Goal: Information Seeking & Learning: Stay updated

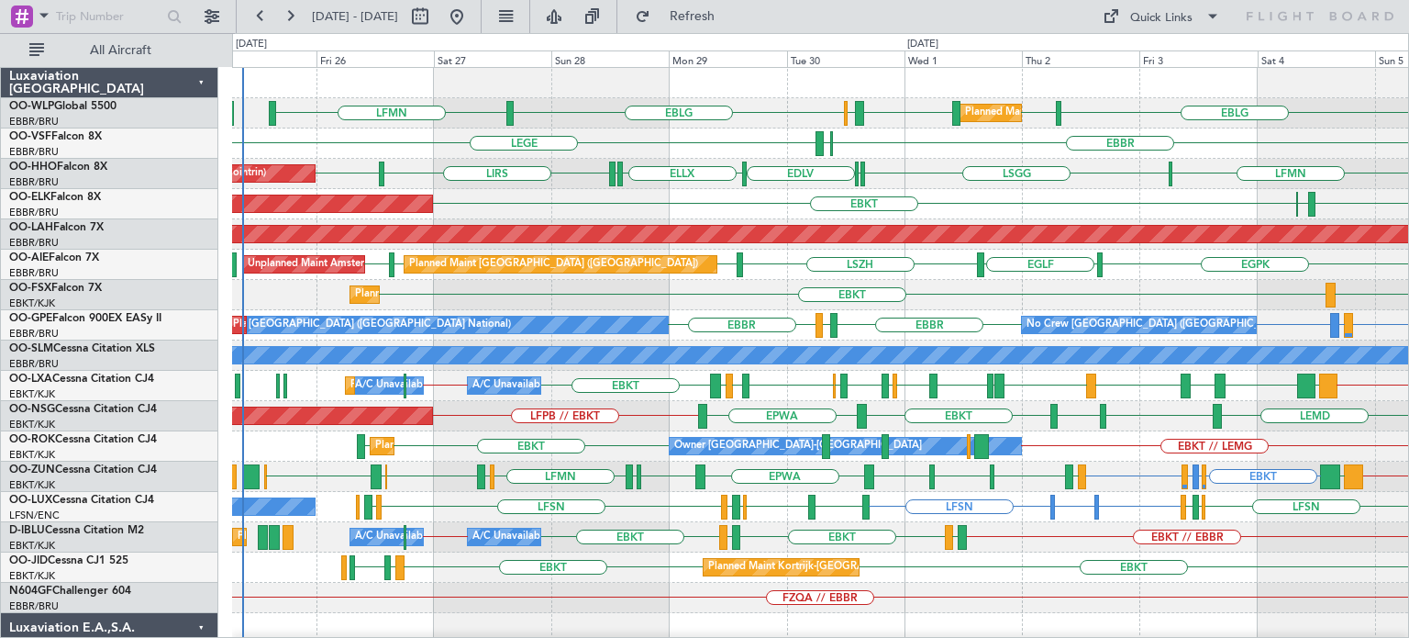
click at [674, 319] on div "LFMN EBLG LIML LHDC LHDC ELLX EBLG Planned Maint Milan ([GEOGRAPHIC_DATA]) LEGE…" at bounding box center [820, 598] width 1176 height 1060
click at [701, 26] on button "Refresh" at bounding box center [682, 16] width 110 height 29
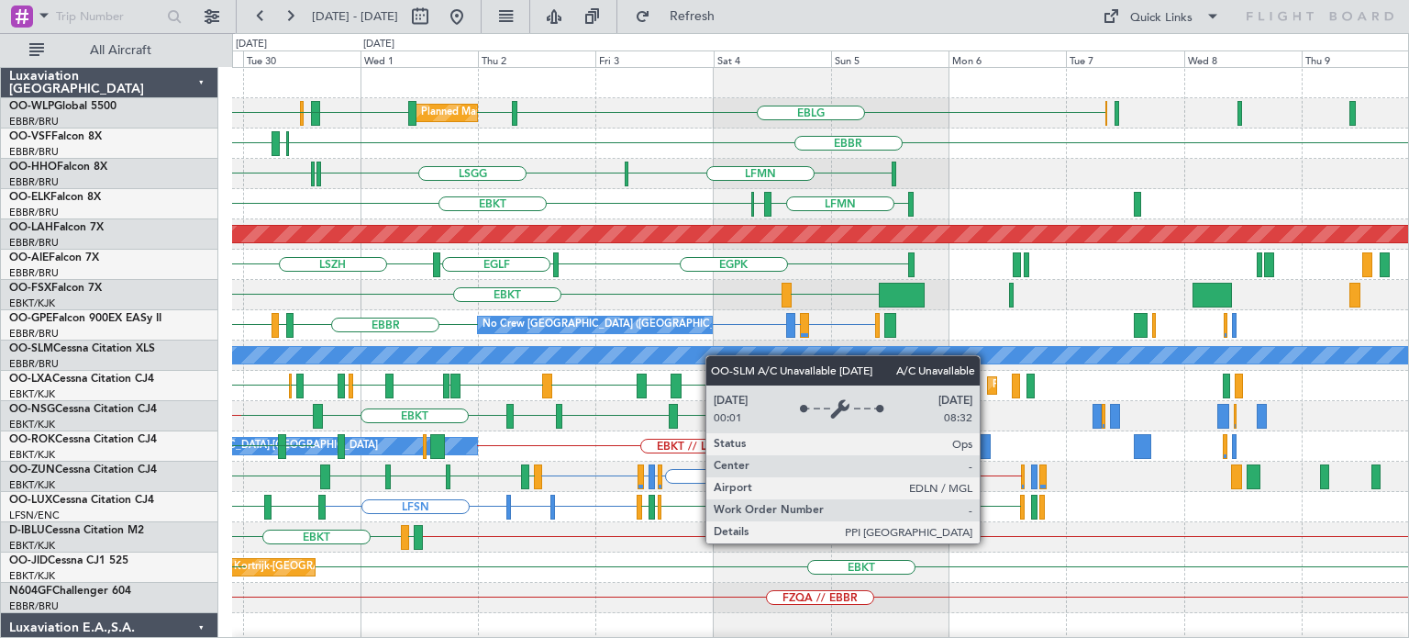
click at [708, 356] on div "LIML LHDC LHDC ELLX EBLG EBLG Planned Maint Milan ([GEOGRAPHIC_DATA]) LFMN [GEO…" at bounding box center [820, 613] width 1176 height 1090
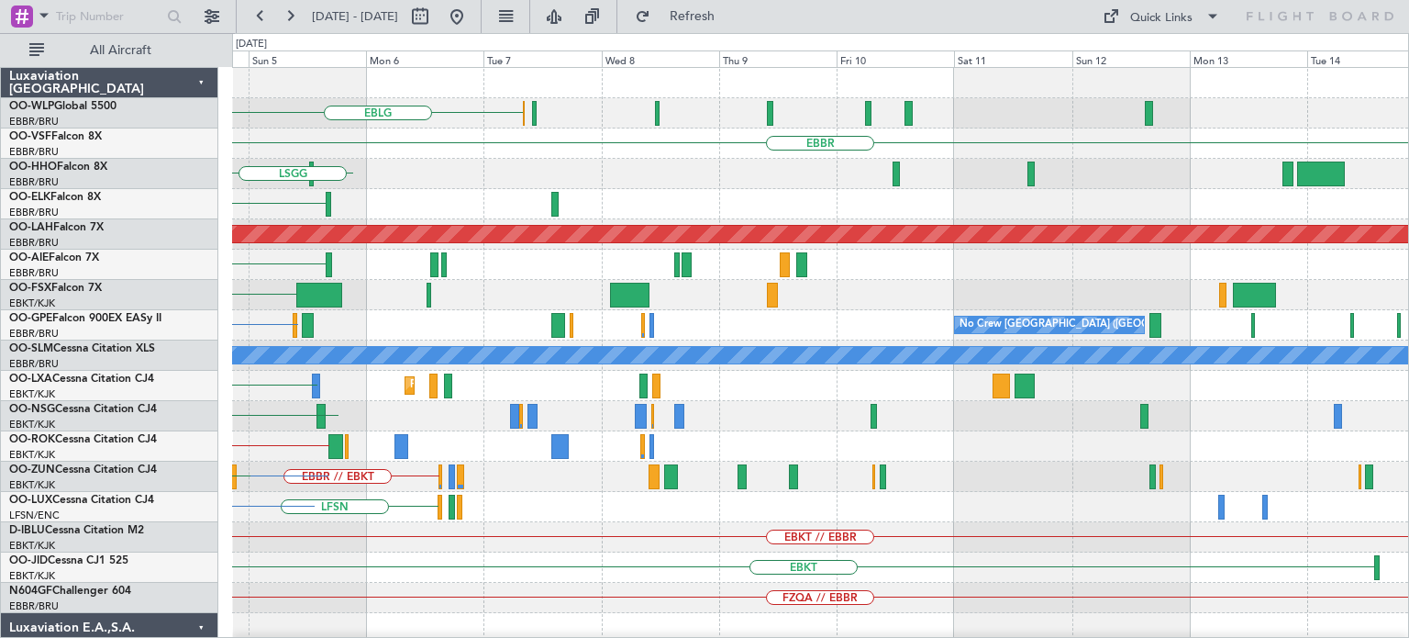
click at [623, 415] on div "EBLG [GEOGRAPHIC_DATA] LFMN [GEOGRAPHIC_DATA] LFMN [GEOGRAPHIC_DATA] EBKT Plann…" at bounding box center [820, 613] width 1176 height 1090
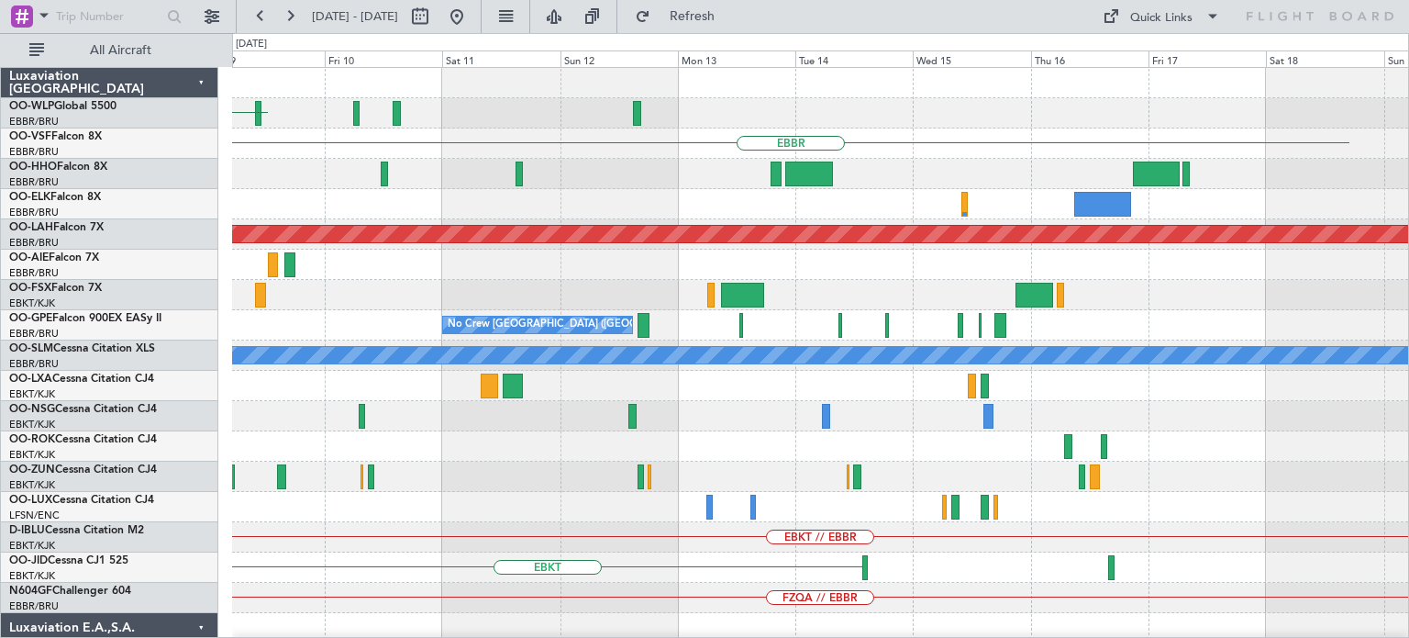
click at [755, 483] on div "EBLG [GEOGRAPHIC_DATA] Planned [GEOGRAPHIC_DATA][PERSON_NAME]-[GEOGRAPHIC_DATA]…" at bounding box center [820, 613] width 1176 height 1090
click at [653, 545] on div "EBLG [GEOGRAPHIC_DATA] Planned [GEOGRAPHIC_DATA][PERSON_NAME]-[GEOGRAPHIC_DATA]…" at bounding box center [820, 613] width 1176 height 1090
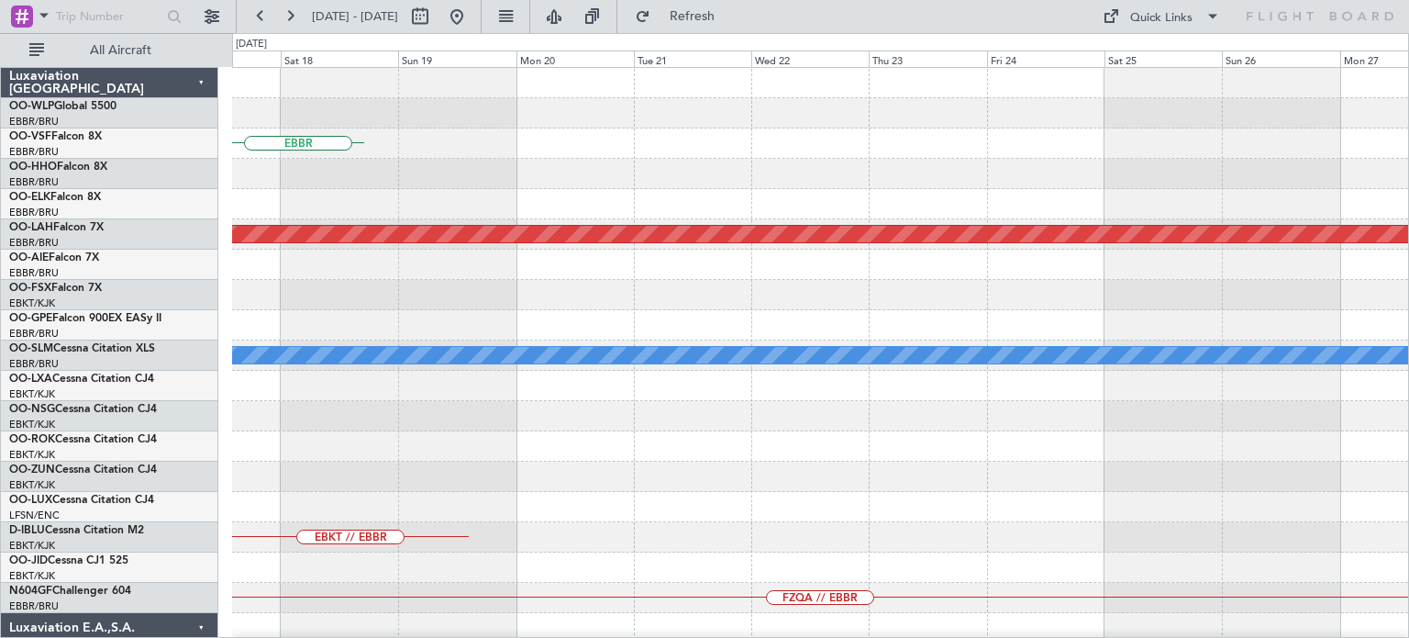
click at [716, 542] on div "EBBR Planned [GEOGRAPHIC_DATA][PERSON_NAME]-[GEOGRAPHIC_DATA][PERSON_NAME] ([GE…" at bounding box center [820, 613] width 1176 height 1090
click at [740, 505] on div "EBBR Planned [GEOGRAPHIC_DATA][PERSON_NAME]-[GEOGRAPHIC_DATA][PERSON_NAME] ([GE…" at bounding box center [820, 613] width 1176 height 1090
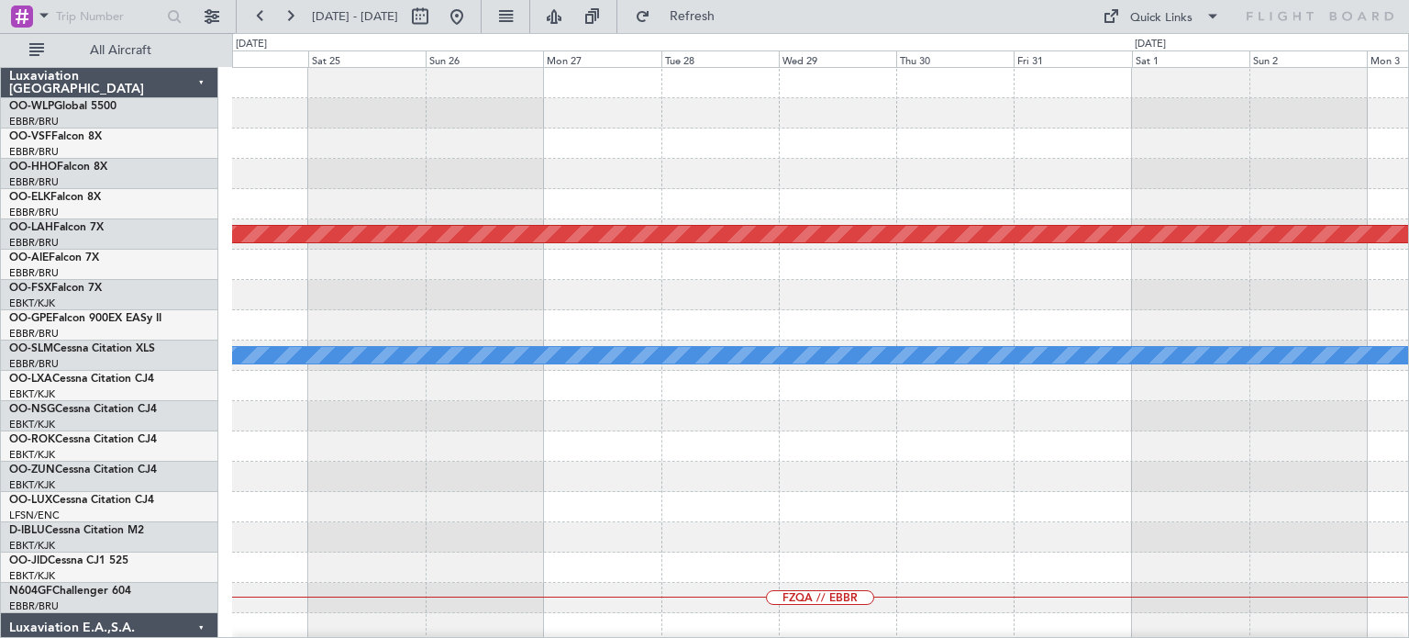
click at [804, 535] on div "Planned Maint [PERSON_NAME]-[GEOGRAPHIC_DATA][PERSON_NAME] ([GEOGRAPHIC_DATA][P…" at bounding box center [820, 613] width 1176 height 1090
click at [731, 520] on div "Planned Maint [PERSON_NAME]-[GEOGRAPHIC_DATA][PERSON_NAME] ([GEOGRAPHIC_DATA][P…" at bounding box center [820, 613] width 1176 height 1090
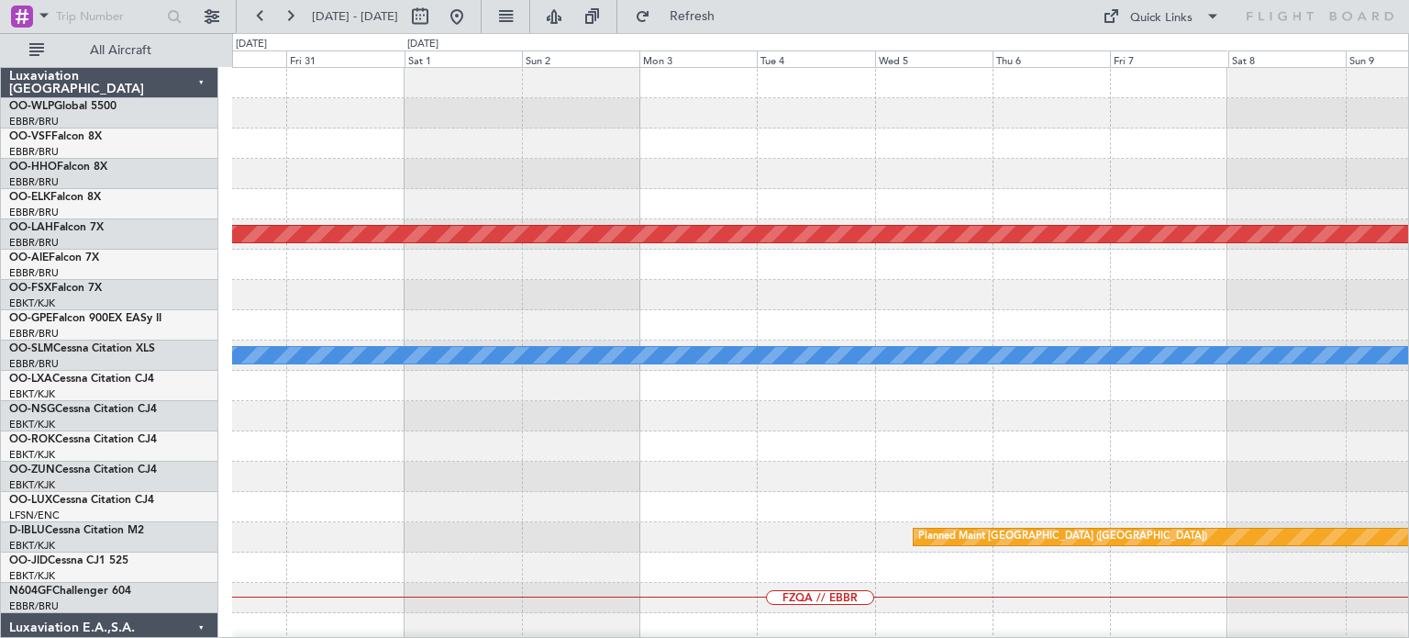
click at [701, 486] on div "Planned Maint [PERSON_NAME]-[GEOGRAPHIC_DATA][PERSON_NAME] ([GEOGRAPHIC_DATA][P…" at bounding box center [820, 613] width 1176 height 1090
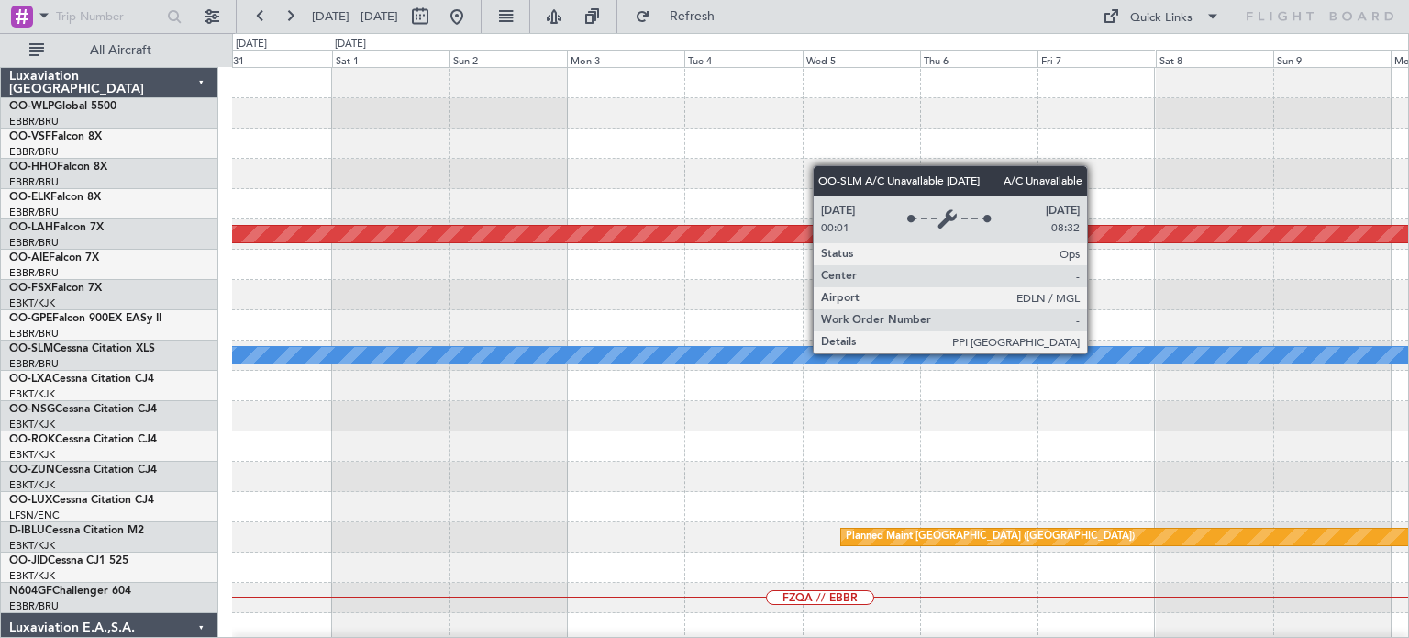
click at [723, 478] on div "Planned Maint [PERSON_NAME]-[GEOGRAPHIC_DATA][PERSON_NAME] ([GEOGRAPHIC_DATA][P…" at bounding box center [820, 613] width 1176 height 1090
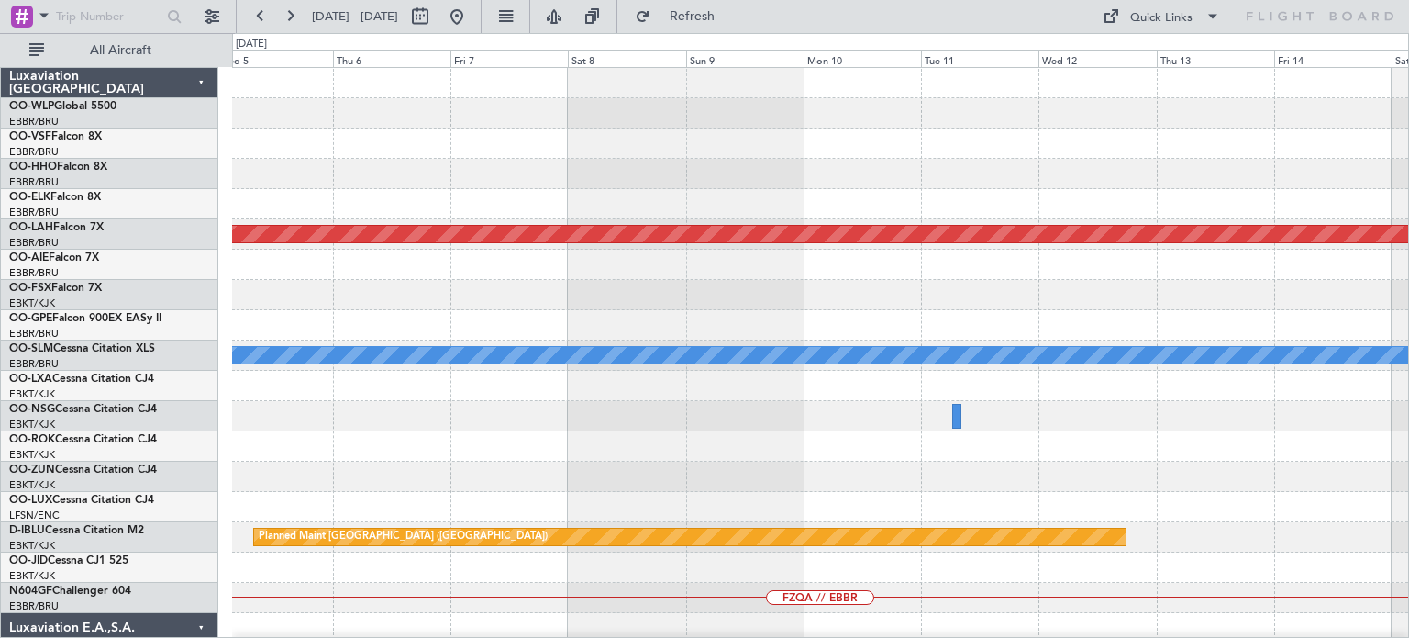
click at [855, 472] on div "Planned Maint [PERSON_NAME]-[GEOGRAPHIC_DATA][PERSON_NAME] ([GEOGRAPHIC_DATA][P…" at bounding box center [820, 613] width 1176 height 1090
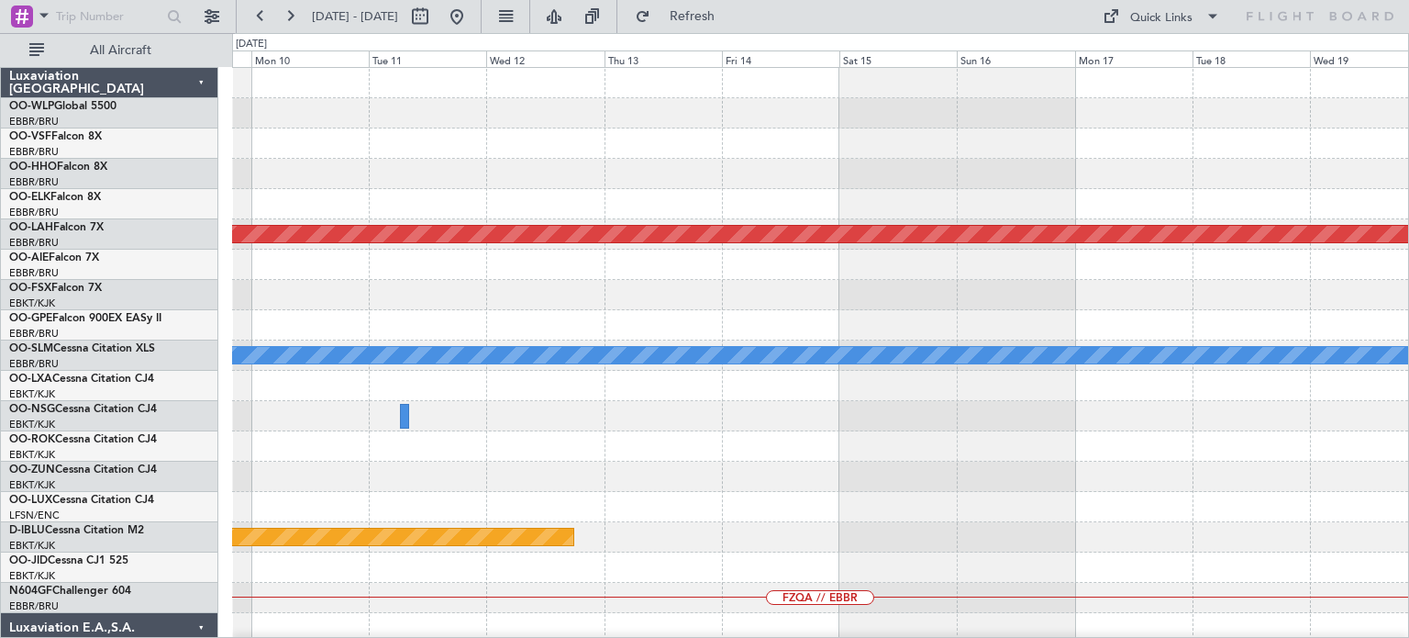
click at [813, 428] on div "Planned Maint [PERSON_NAME]-[GEOGRAPHIC_DATA][PERSON_NAME] ([GEOGRAPHIC_DATA][P…" at bounding box center [820, 613] width 1176 height 1090
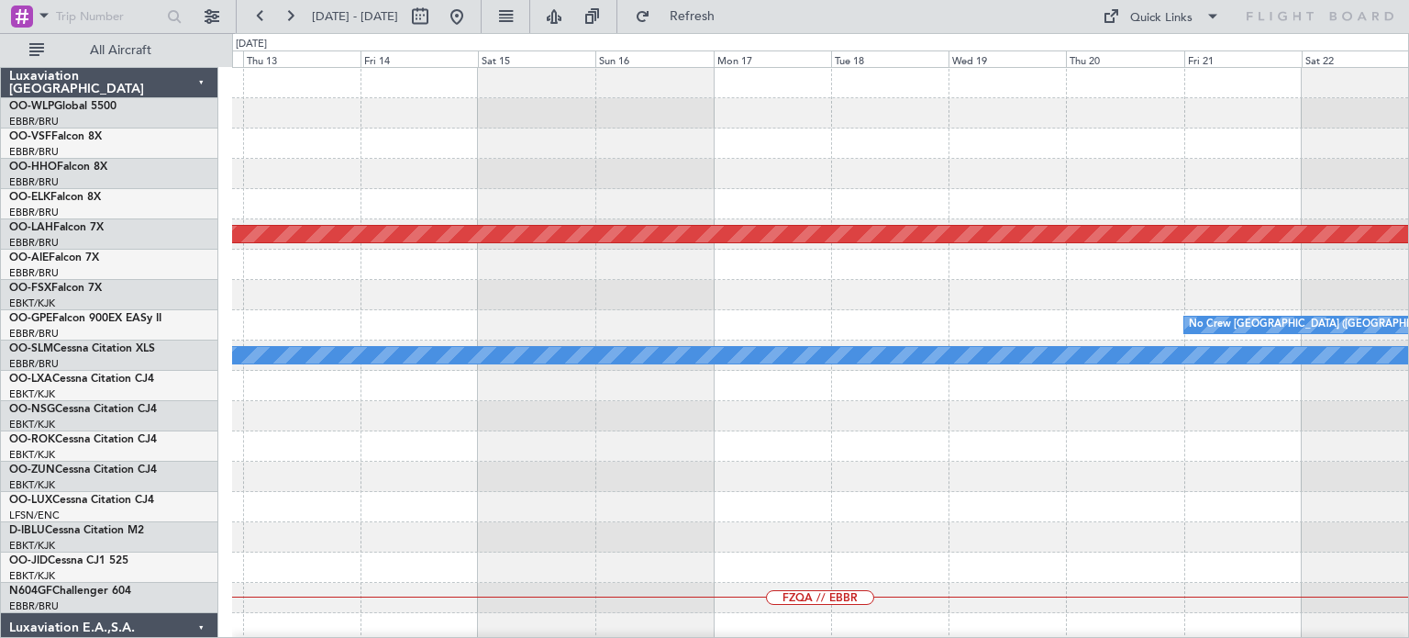
click at [822, 399] on div "Planned Maint Geneva (Cointrin) Planned [GEOGRAPHIC_DATA][PERSON_NAME]-[GEOGRAP…" at bounding box center [820, 613] width 1176 height 1090
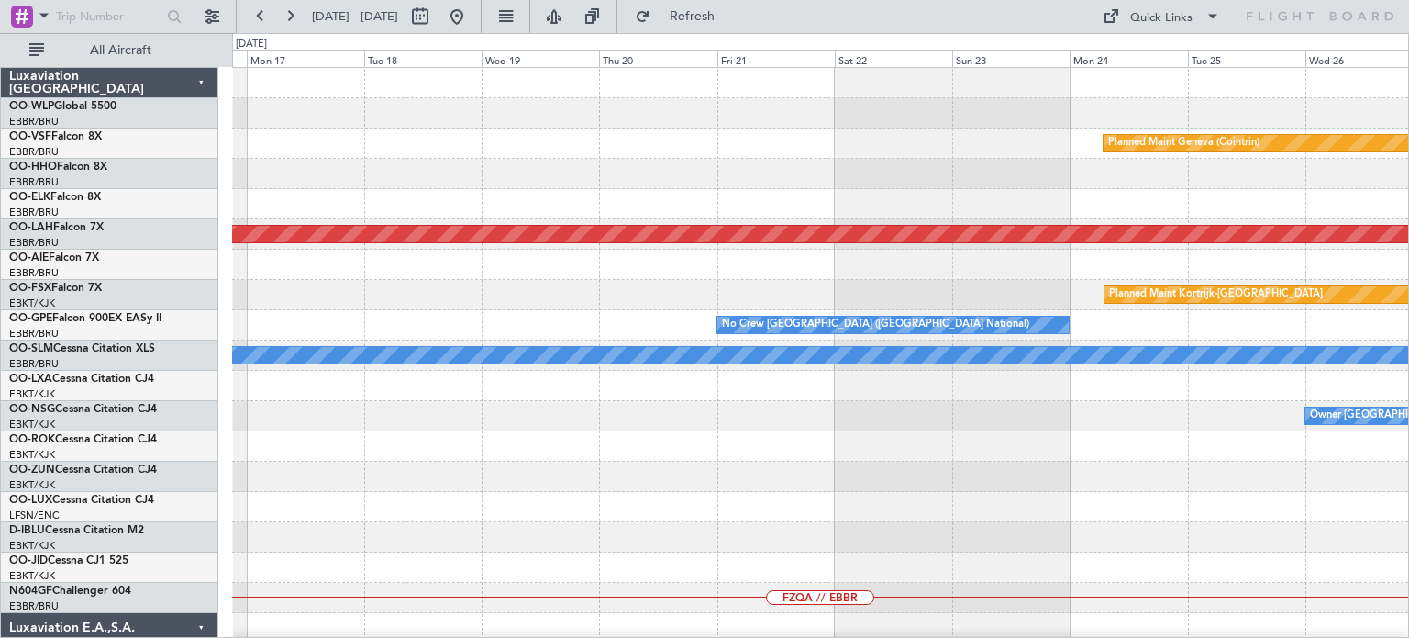
click at [861, 386] on div "Planned Maint Geneva (Cointrin) Planned [GEOGRAPHIC_DATA][PERSON_NAME]-[GEOGRAP…" at bounding box center [820, 613] width 1176 height 1090
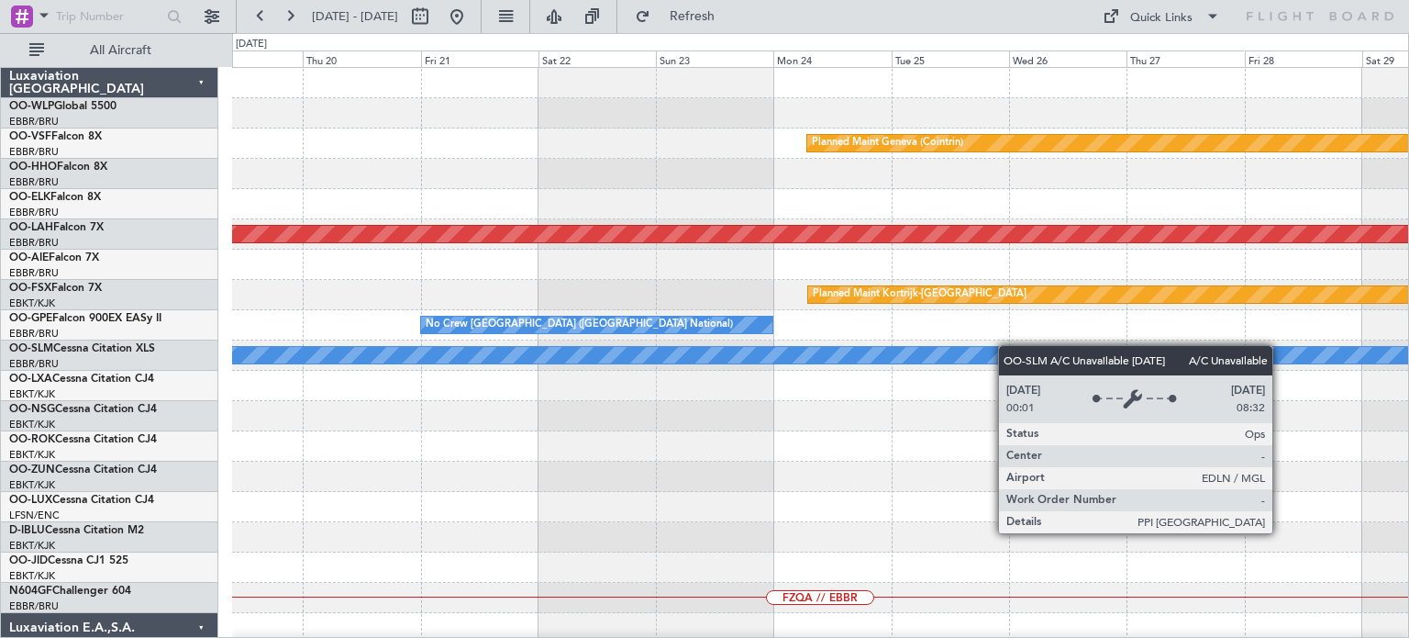
click at [899, 376] on div "Planned Maint Geneva (Cointrin) Planned [GEOGRAPHIC_DATA][PERSON_NAME]-[GEOGRAP…" at bounding box center [820, 613] width 1176 height 1090
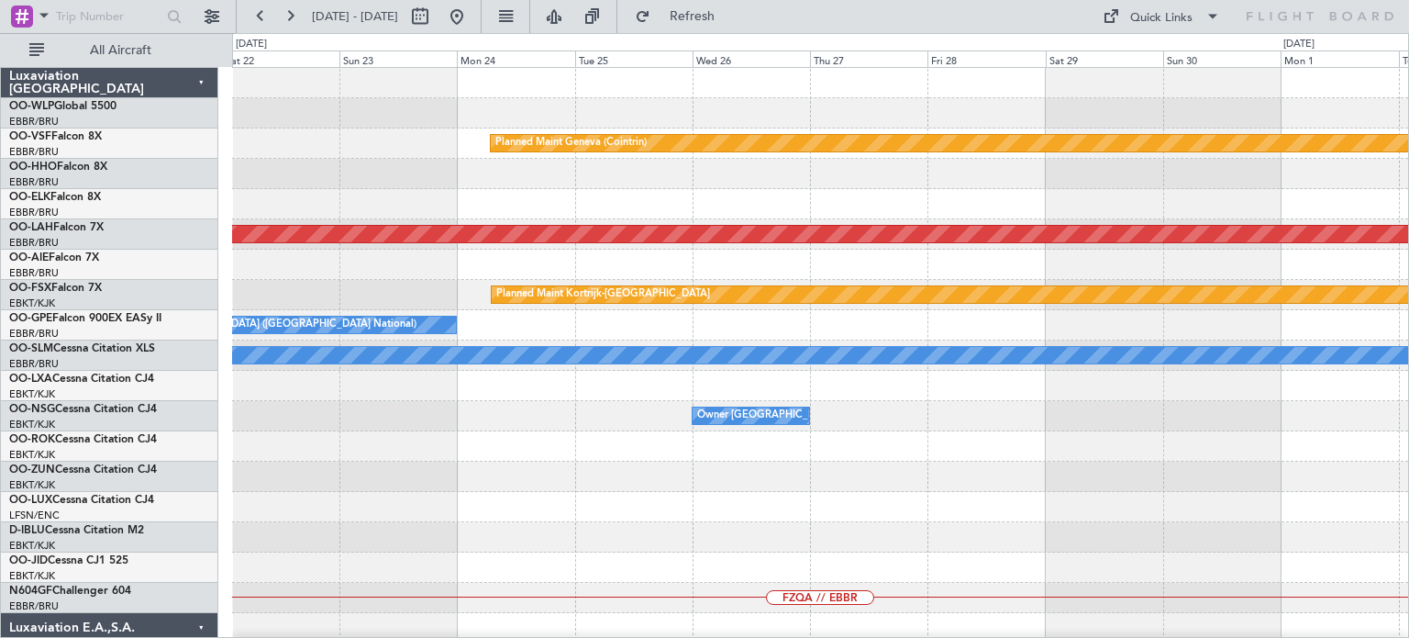
click at [1047, 388] on div "Planned Maint Geneva (Cointrin) Planned [GEOGRAPHIC_DATA][PERSON_NAME]-[GEOGRAP…" at bounding box center [820, 613] width 1176 height 1090
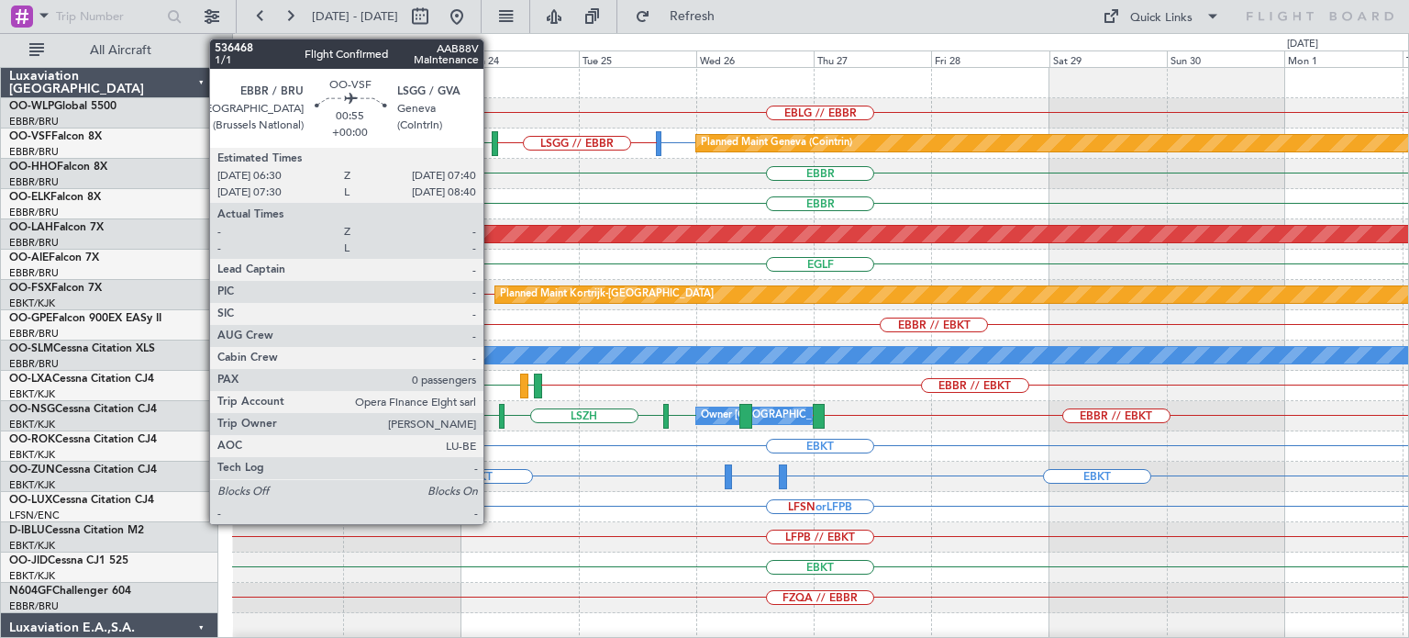
click at [491, 137] on div "LSGG LSGG // EBBR [GEOGRAPHIC_DATA] [GEOGRAPHIC_DATA] Planned Maint Geneva ([GE…" at bounding box center [820, 143] width 1176 height 30
click at [495, 139] on div at bounding box center [495, 143] width 6 height 25
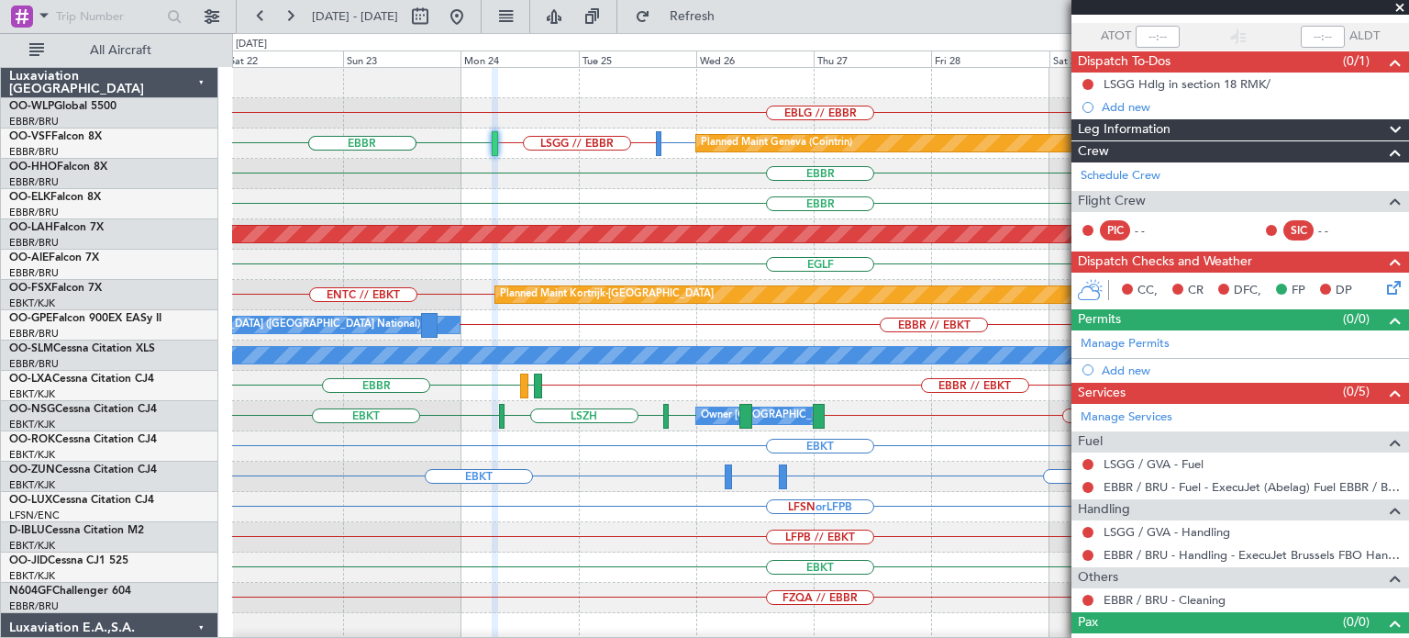
scroll to position [150, 0]
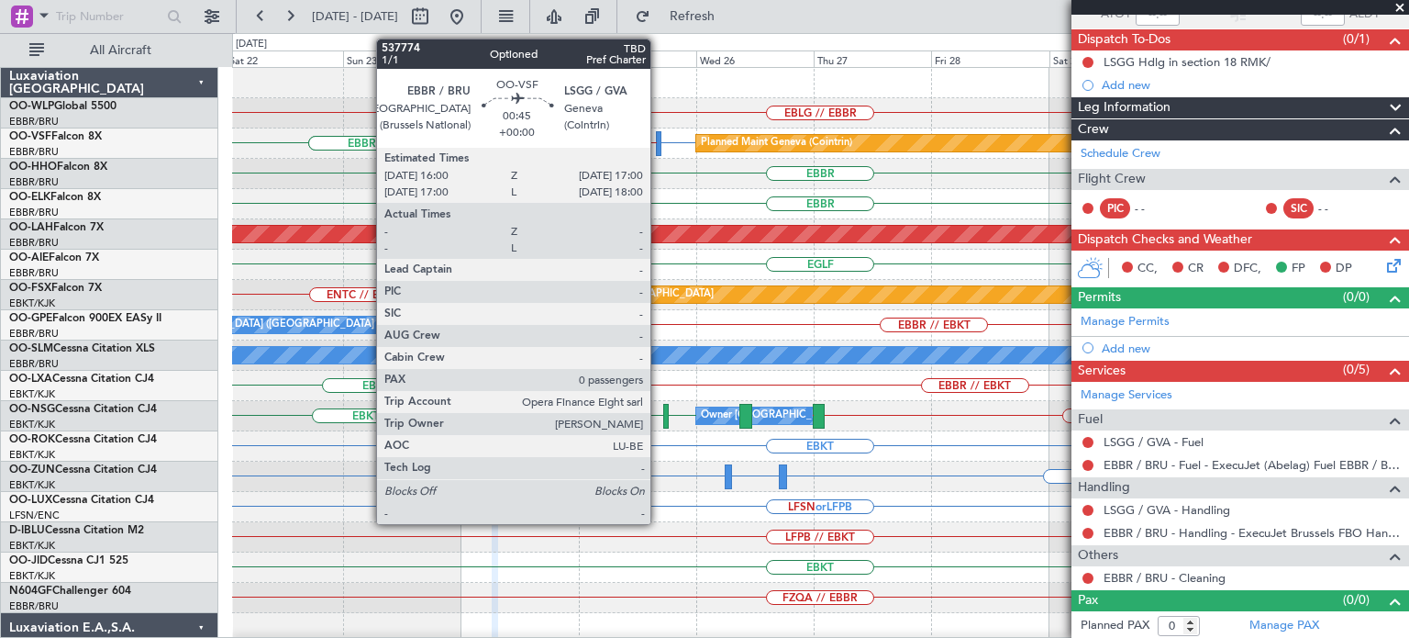
click at [659, 140] on div at bounding box center [659, 143] width 6 height 25
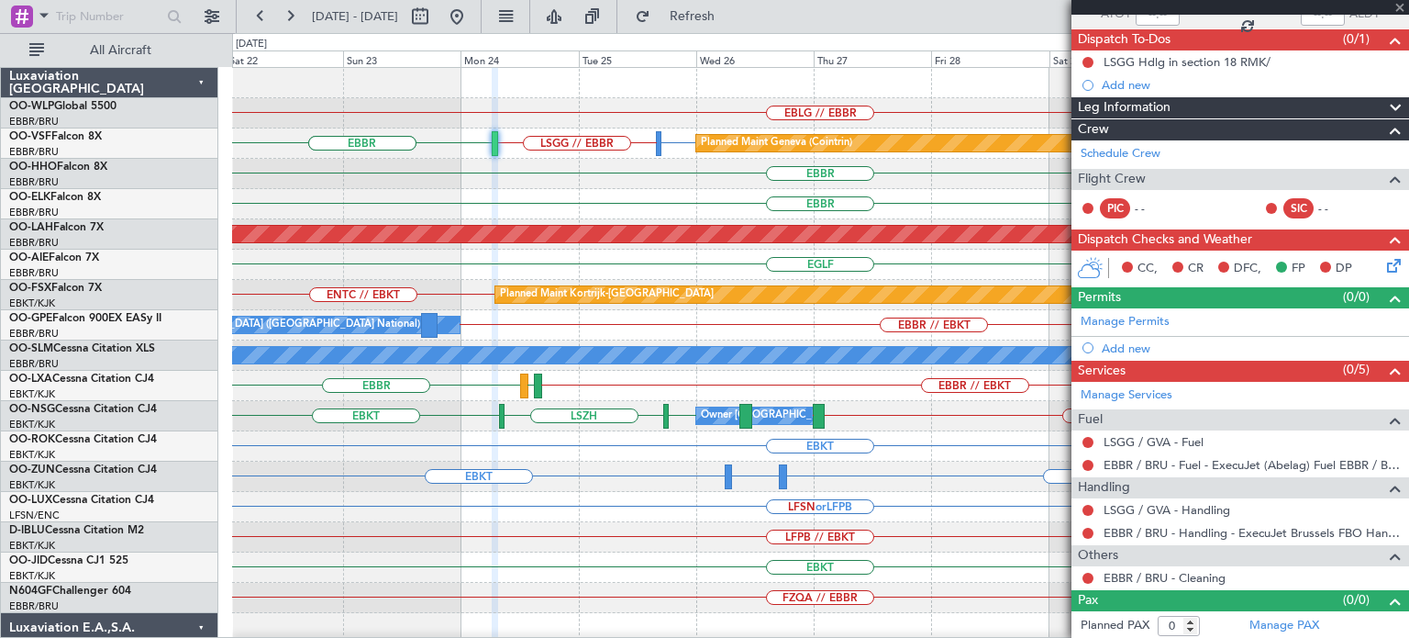
click at [662, 177] on div "EBBR" at bounding box center [820, 174] width 1176 height 30
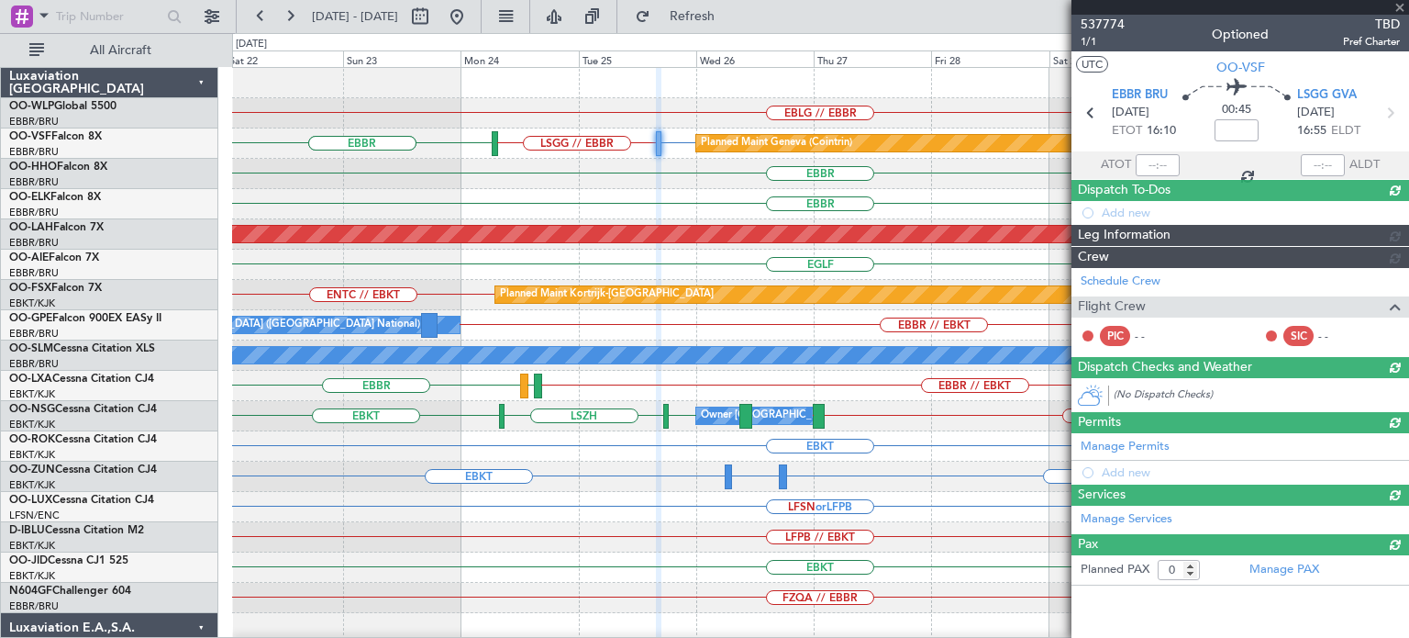
scroll to position [0, 0]
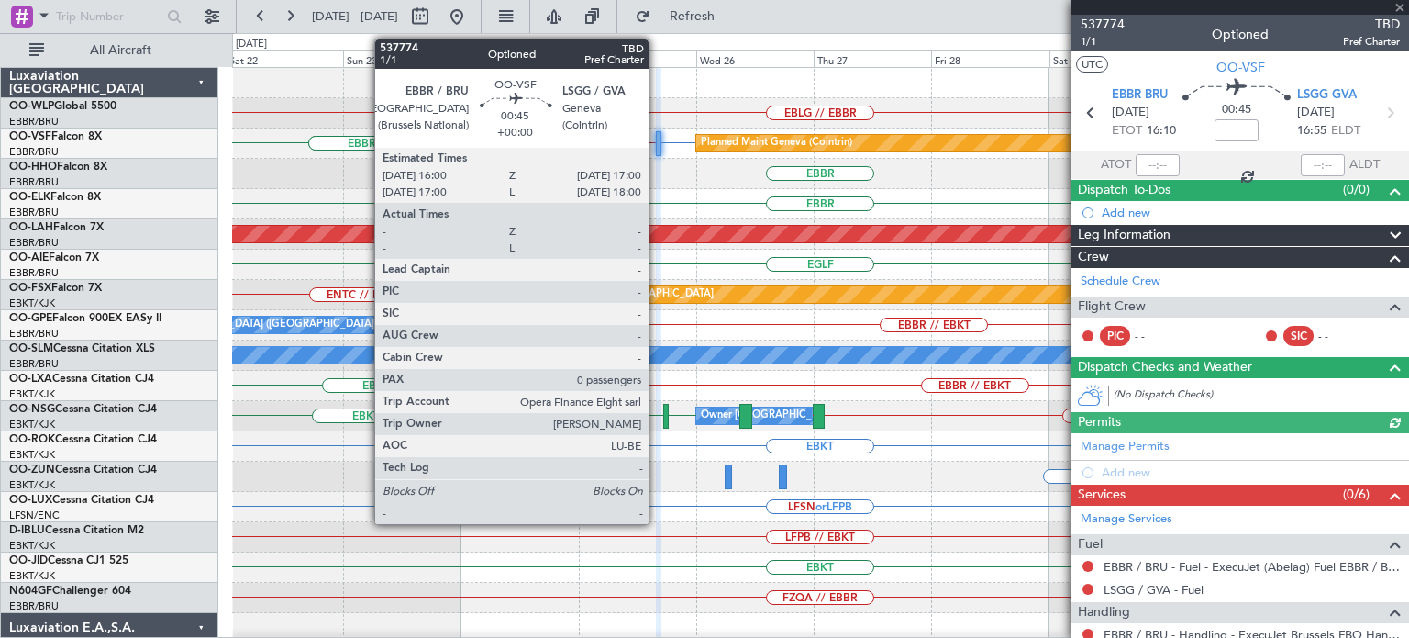
click at [657, 139] on div at bounding box center [659, 143] width 6 height 25
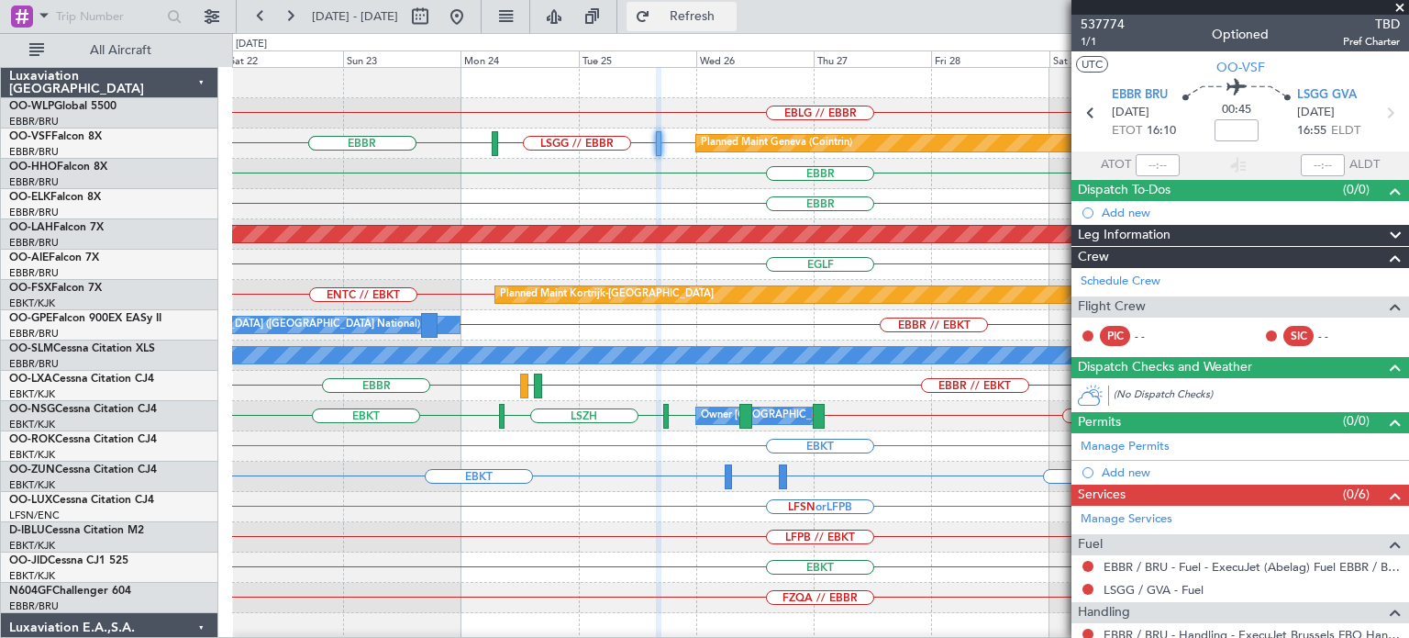
click at [722, 17] on span "Refresh" at bounding box center [692, 16] width 77 height 13
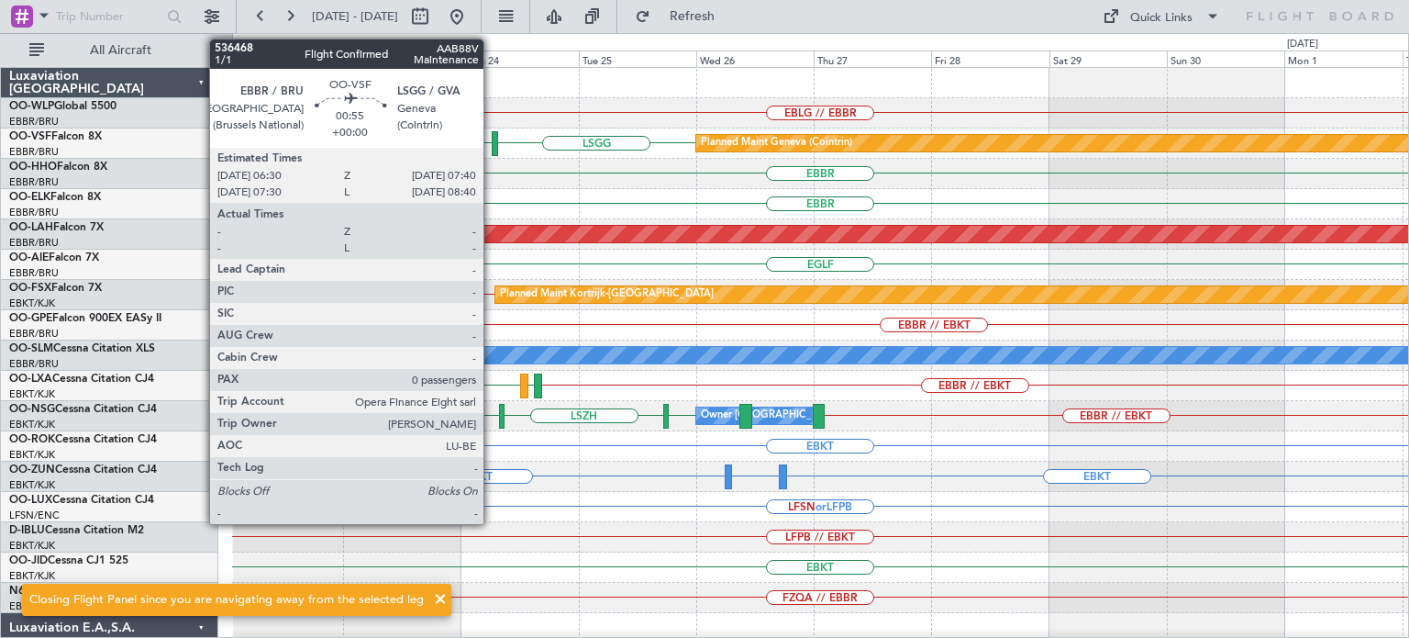
click at [492, 138] on div at bounding box center [495, 143] width 6 height 25
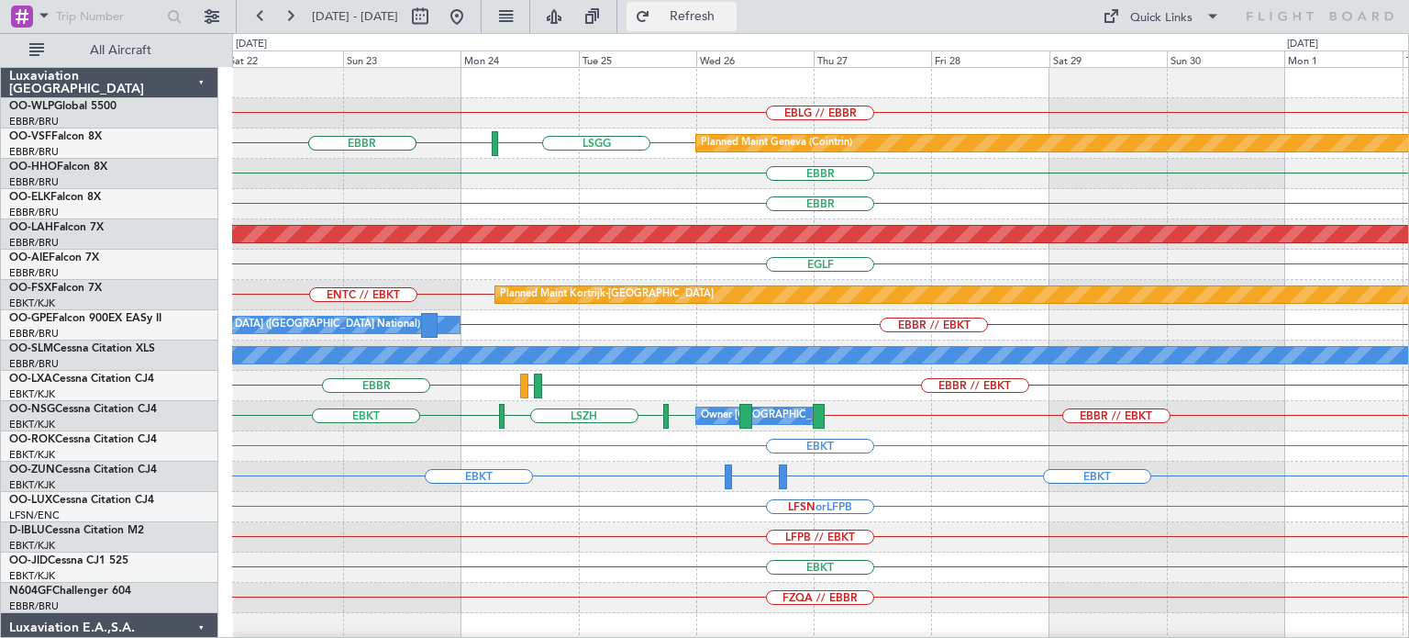
click at [731, 13] on span "Refresh" at bounding box center [692, 16] width 77 height 13
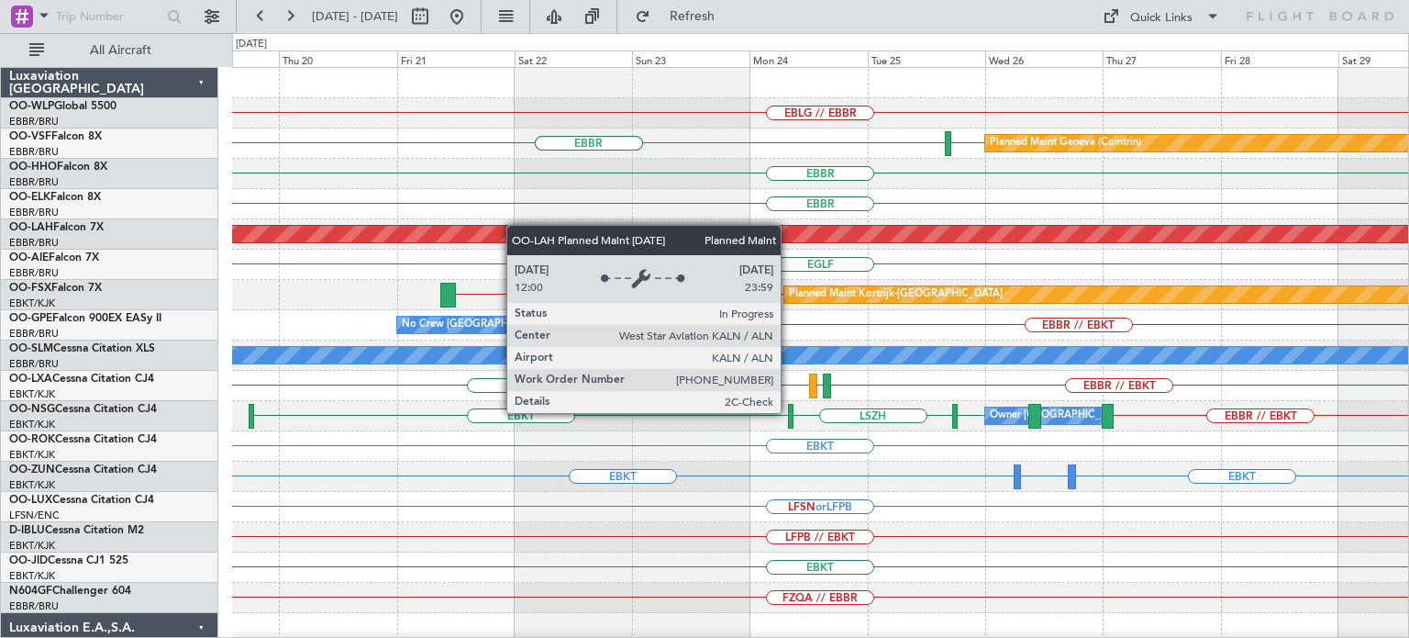
click at [717, 241] on div "EBLG // EBBR [GEOGRAPHIC_DATA] [GEOGRAPHIC_DATA] [GEOGRAPHIC_DATA] [GEOGRAPHIC_…" at bounding box center [820, 567] width 1176 height 999
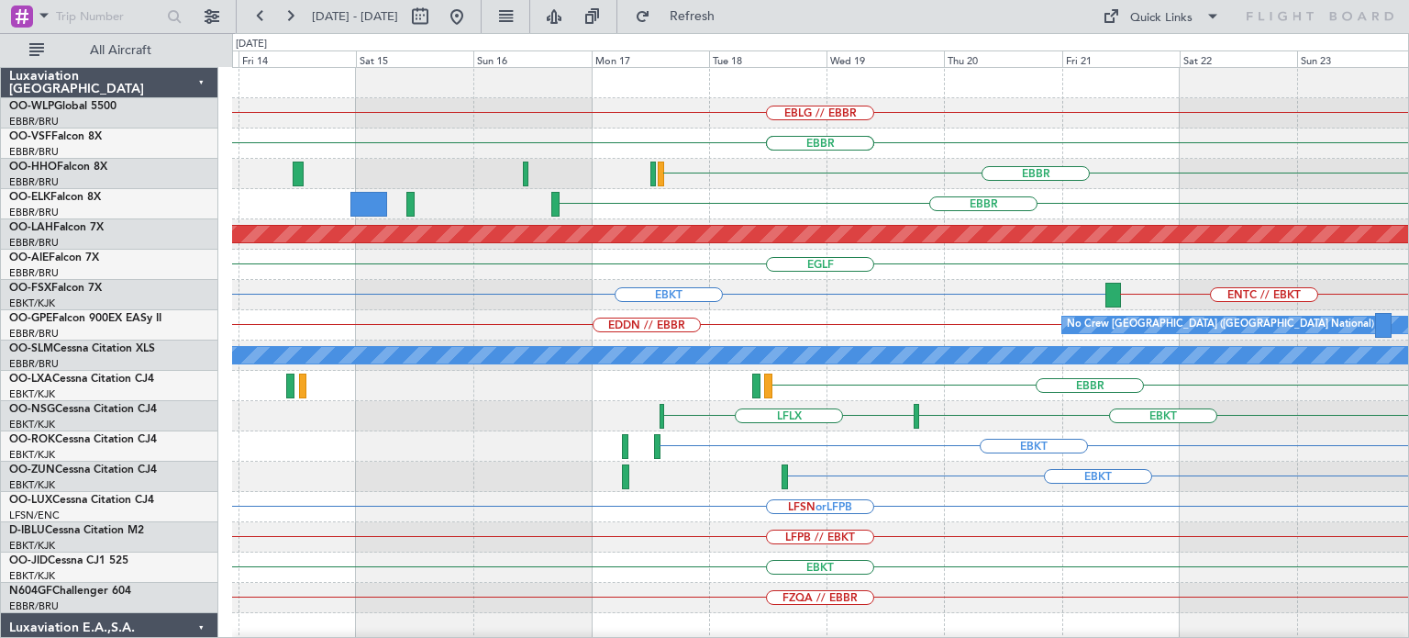
click at [1130, 298] on div "EBLG // EBBR [GEOGRAPHIC_DATA] [GEOGRAPHIC_DATA] [GEOGRAPHIC_DATA] [GEOGRAPHIC_…" at bounding box center [820, 567] width 1176 height 999
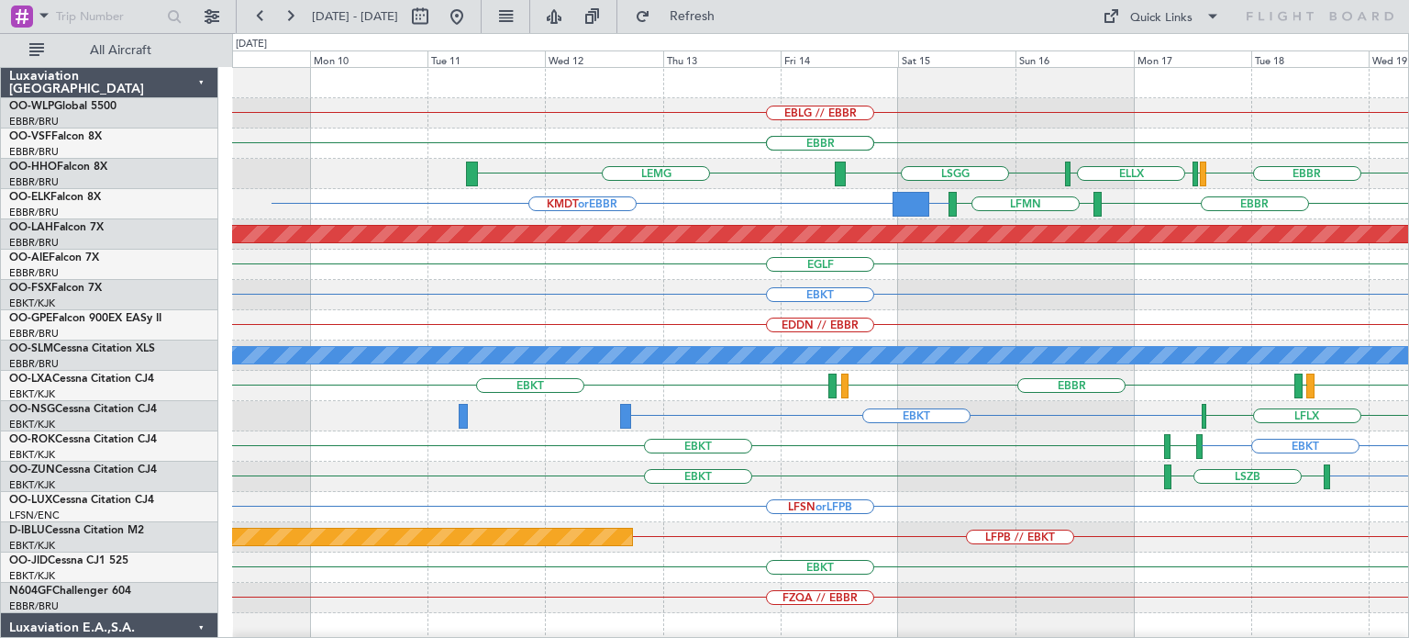
click at [1094, 249] on div "EBLG // EBBR [GEOGRAPHIC_DATA] [GEOGRAPHIC_DATA] [GEOGRAPHIC_DATA] [GEOGRAPHIC_…" at bounding box center [820, 567] width 1176 height 999
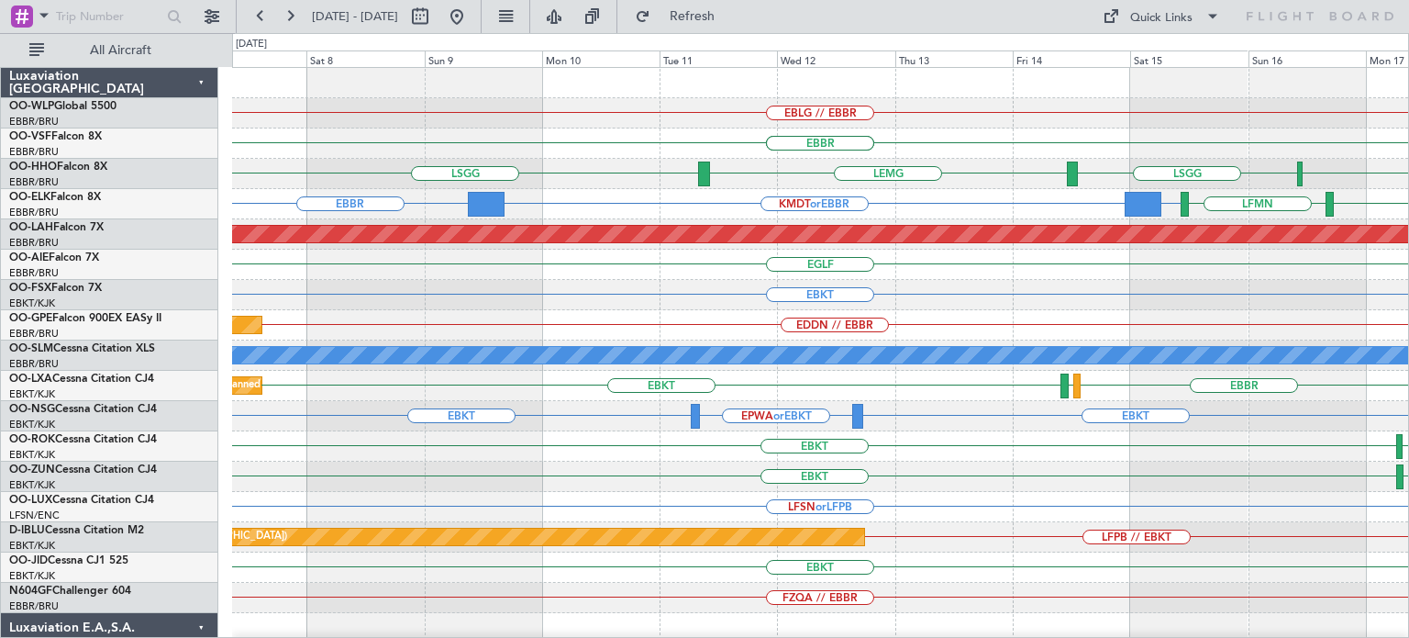
click at [729, 194] on div "EBLG // EBBR [GEOGRAPHIC_DATA] [GEOGRAPHIC_DATA] [GEOGRAPHIC_DATA] ELLX [GEOGRA…" at bounding box center [820, 567] width 1176 height 999
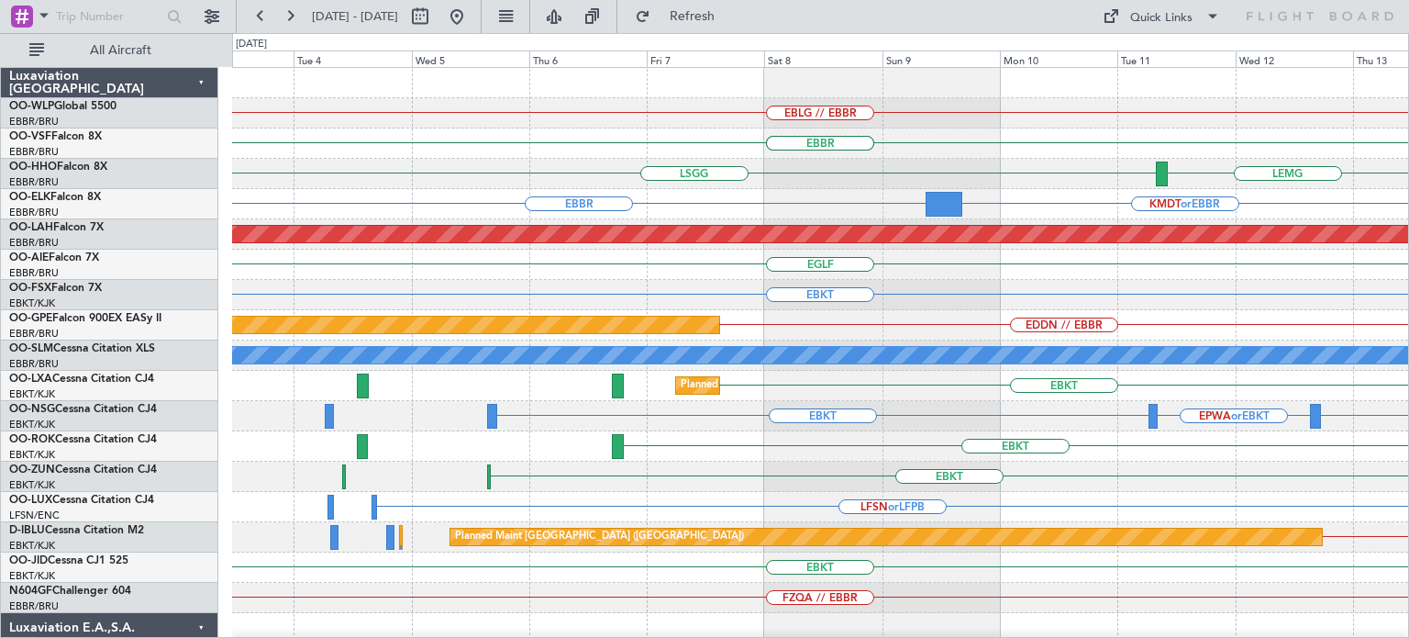
click at [950, 216] on div "EBLG // EBBR [GEOGRAPHIC_DATA] [GEOGRAPHIC_DATA] [GEOGRAPHIC_DATA] [GEOGRAPHIC_…" at bounding box center [820, 567] width 1176 height 999
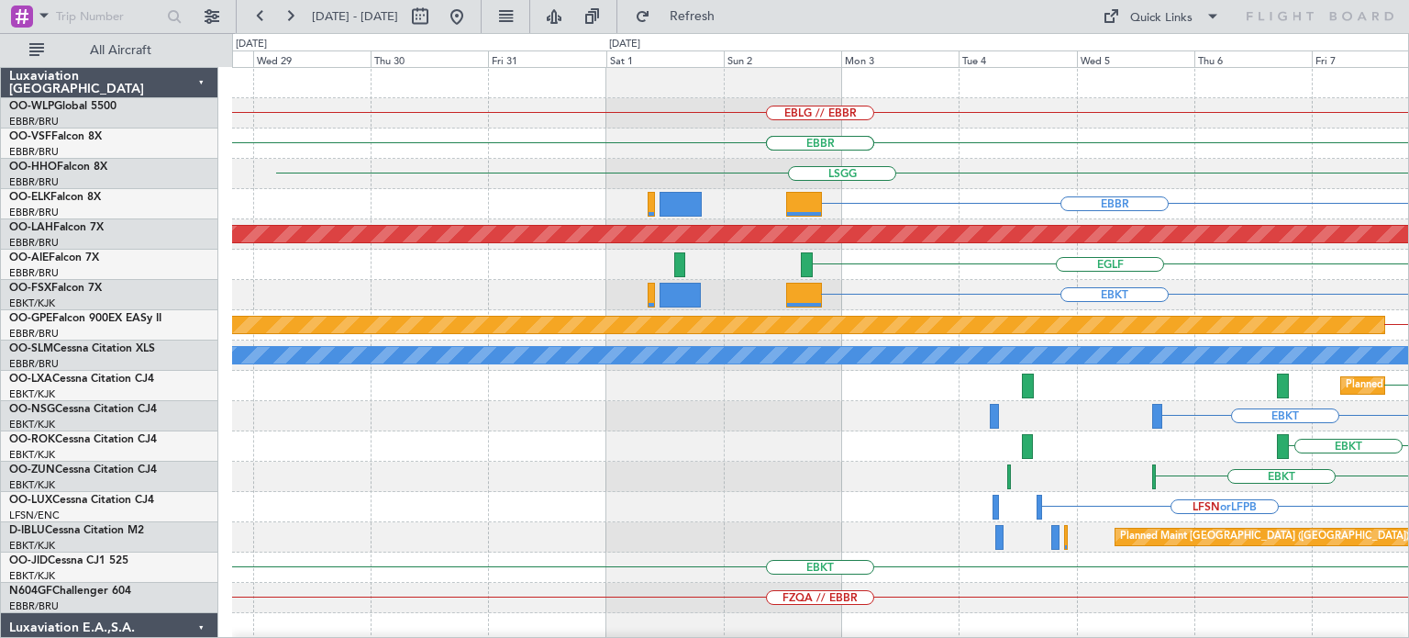
click at [1151, 269] on div "EBLG // EBBR [GEOGRAPHIC_DATA] [GEOGRAPHIC_DATA] [GEOGRAPHIC_DATA] [GEOGRAPHIC_…" at bounding box center [820, 567] width 1176 height 999
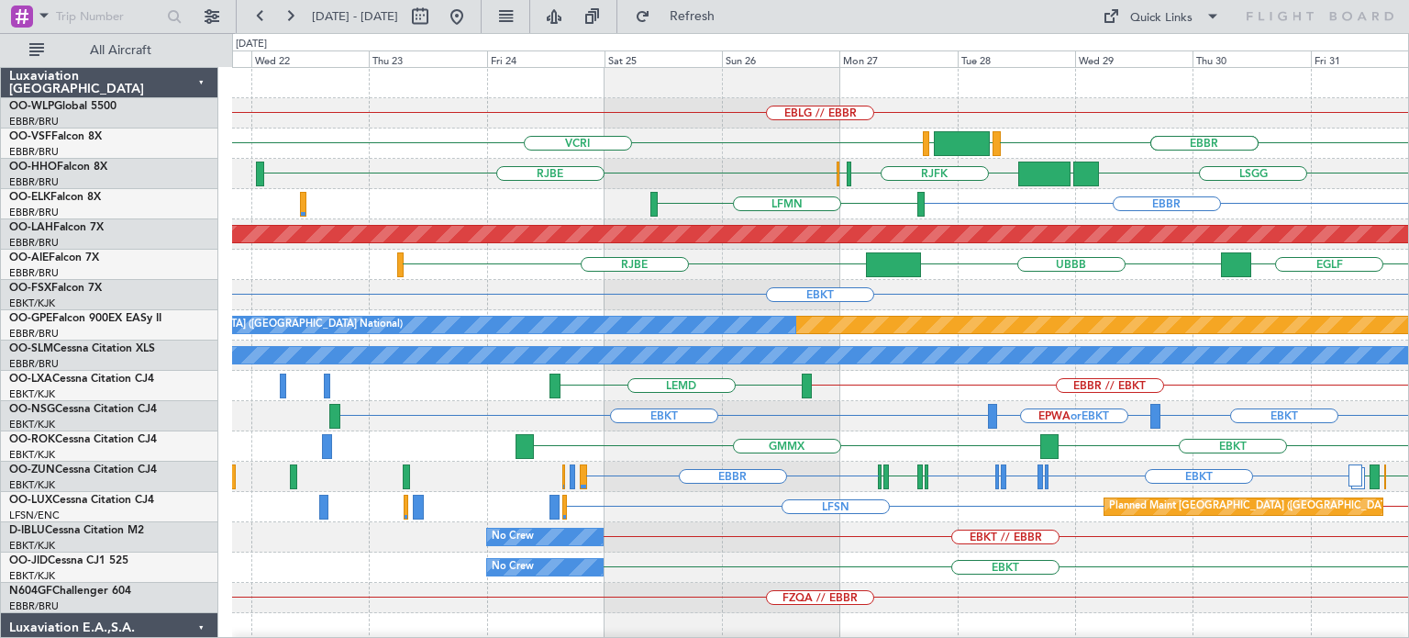
click at [752, 199] on div "EBLG // EBBR [GEOGRAPHIC_DATA] [GEOGRAPHIC_DATA] [GEOGRAPHIC_DATA] VCRI LEGE VR…" at bounding box center [820, 598] width 1176 height 1060
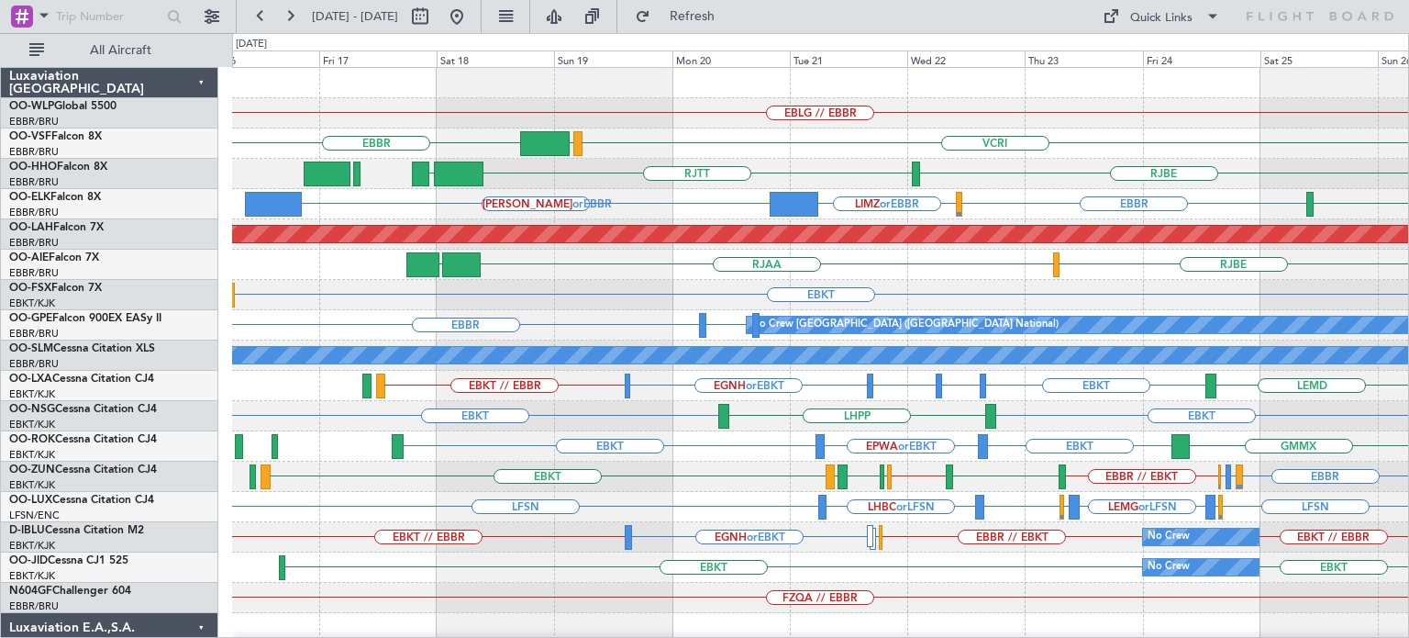
click at [789, 128] on div "EBLG // EBBR [GEOGRAPHIC_DATA] VCRI VRMU VRMM [GEOGRAPHIC_DATA] [GEOGRAPHIC_DAT…" at bounding box center [820, 567] width 1176 height 999
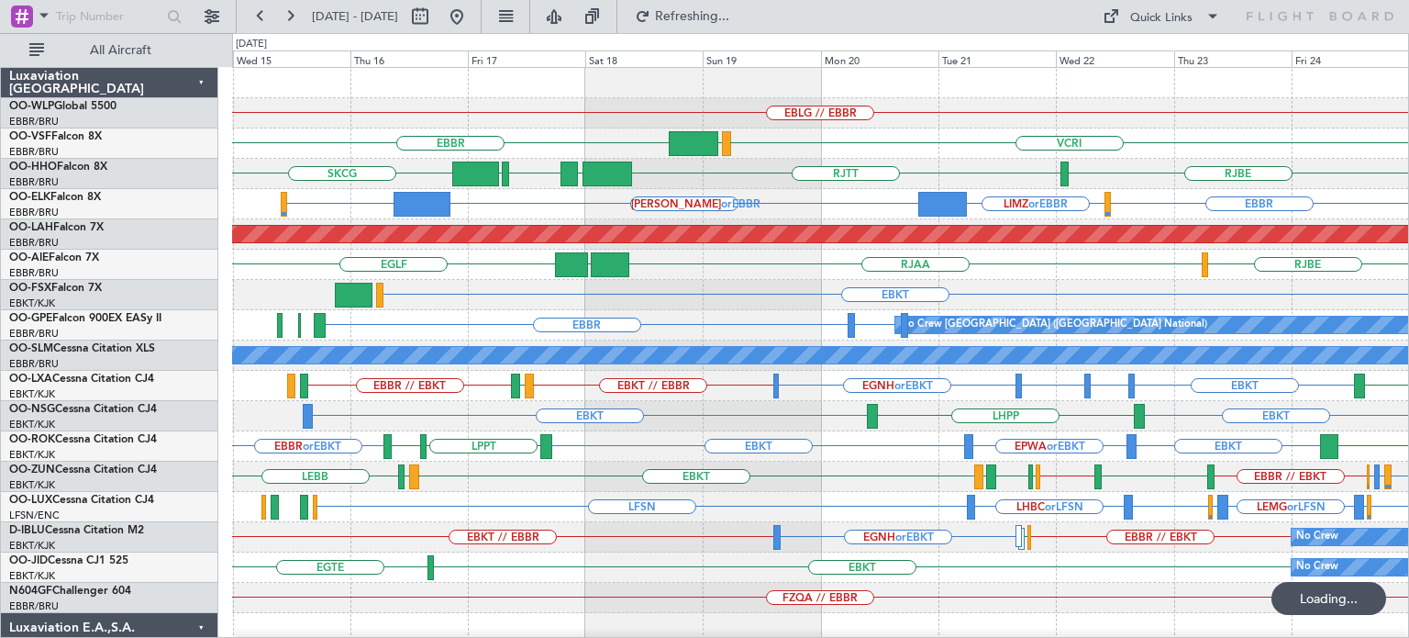
click at [749, 105] on div "EBLG // EBBR" at bounding box center [820, 113] width 1176 height 30
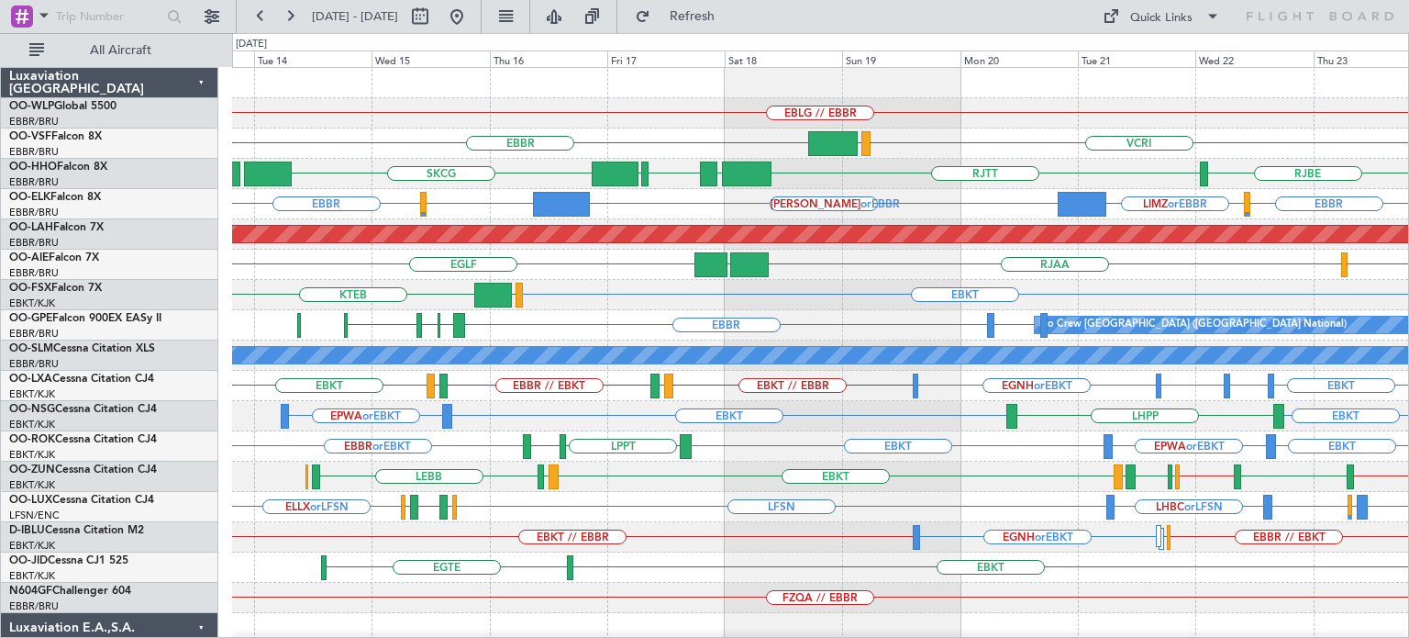
click at [611, 99] on div "EBLG // EBBR [GEOGRAPHIC_DATA] VCRI VRMU [GEOGRAPHIC_DATA] [GEOGRAPHIC_DATA] LT…" at bounding box center [820, 613] width 1176 height 1090
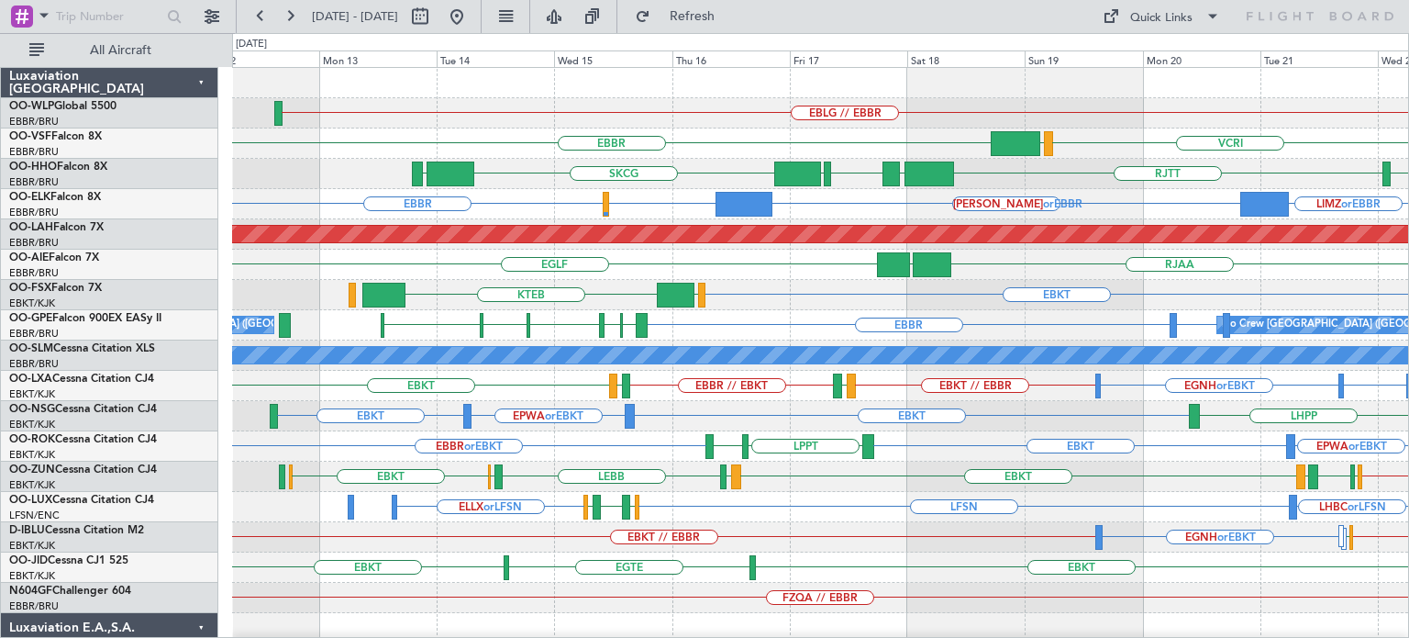
click at [727, 139] on div "EBLG // EBBR [GEOGRAPHIC_DATA] VCRI VRMU [GEOGRAPHIC_DATA] [GEOGRAPHIC_DATA] LT…" at bounding box center [820, 613] width 1176 height 1090
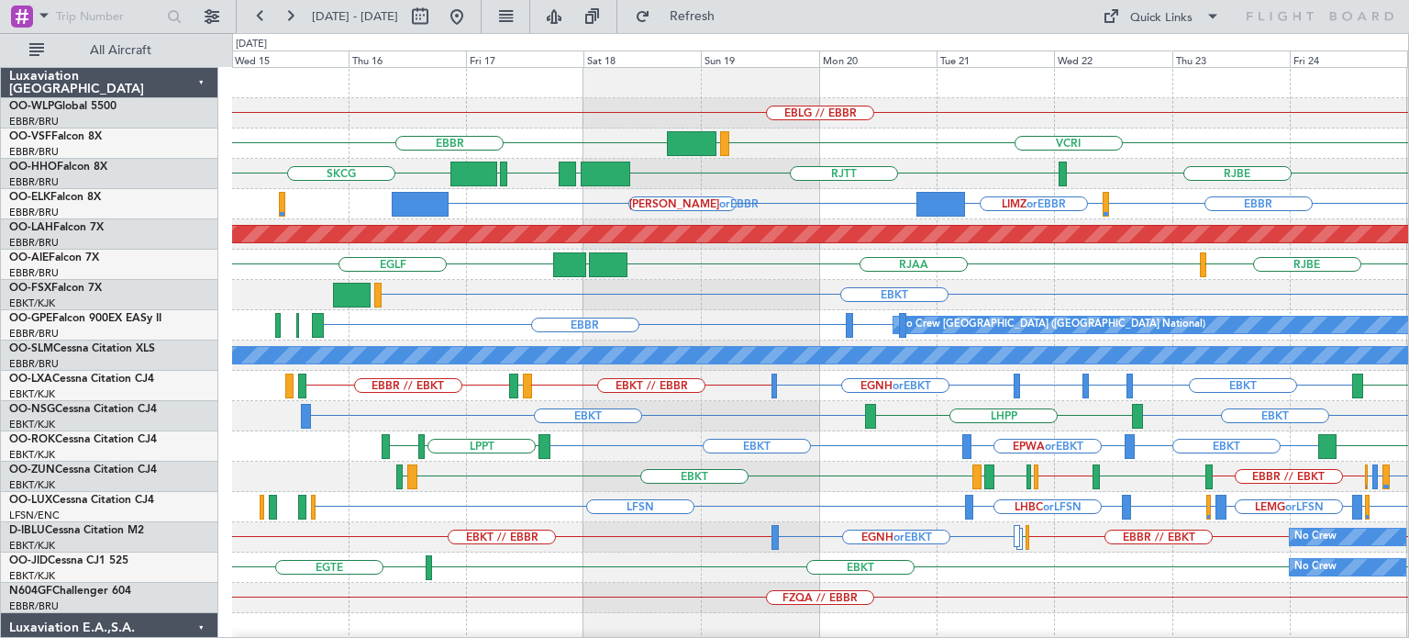
click at [629, 107] on div "EBLG // EBBR" at bounding box center [820, 113] width 1176 height 30
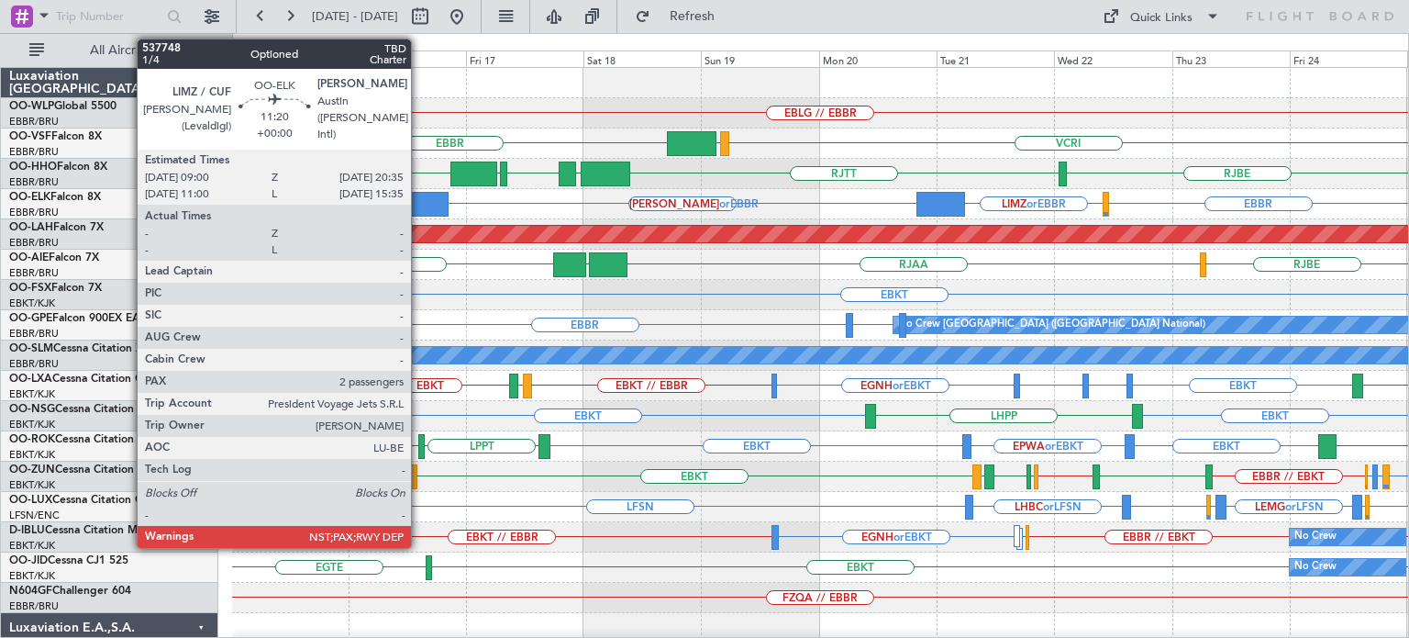
click at [419, 199] on div at bounding box center [420, 204] width 57 height 25
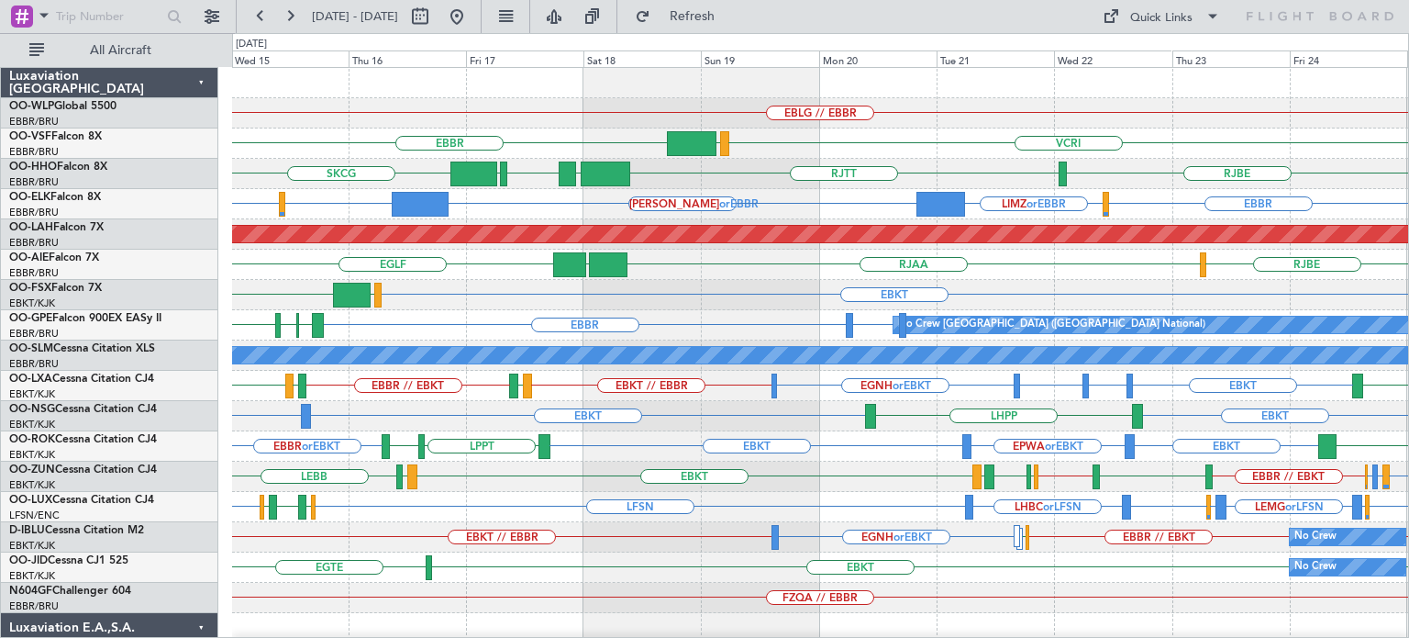
click at [639, 131] on div "EBBR VCRI VRMU" at bounding box center [820, 143] width 1176 height 30
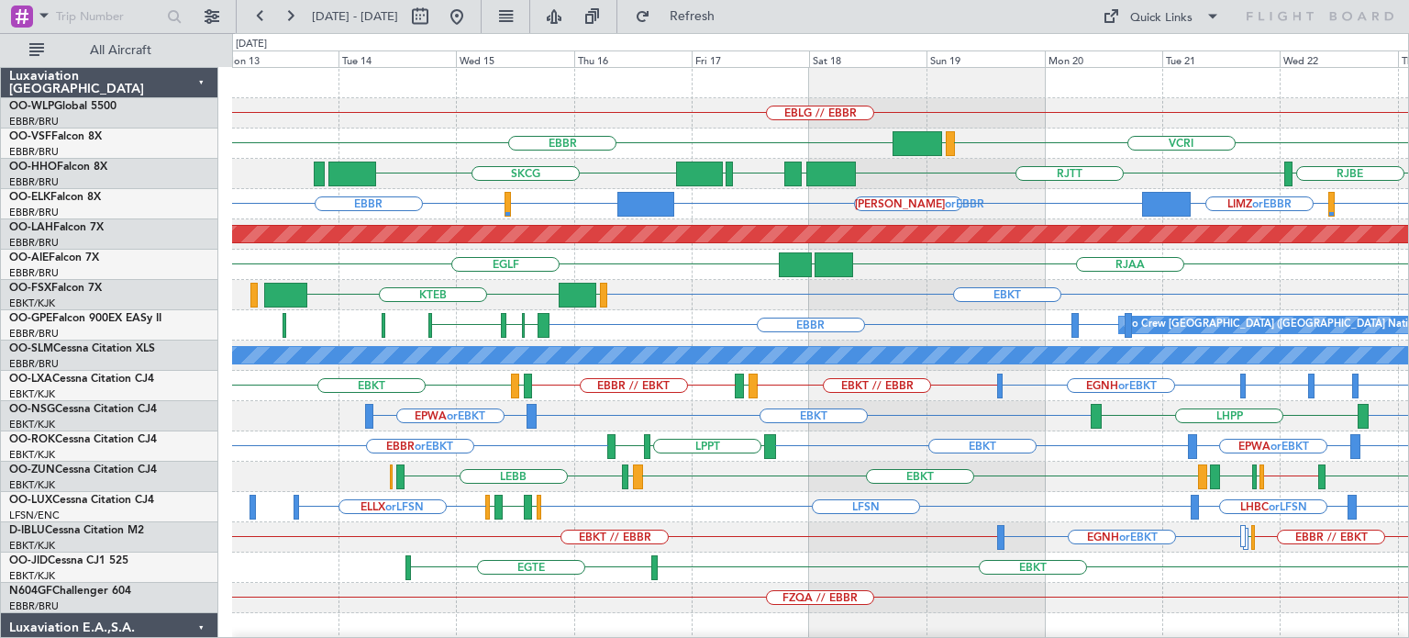
click at [778, 147] on div "EBLG // EBBR [GEOGRAPHIC_DATA] VCRI VRMU [GEOGRAPHIC_DATA] [GEOGRAPHIC_DATA] LT…" at bounding box center [820, 613] width 1176 height 1090
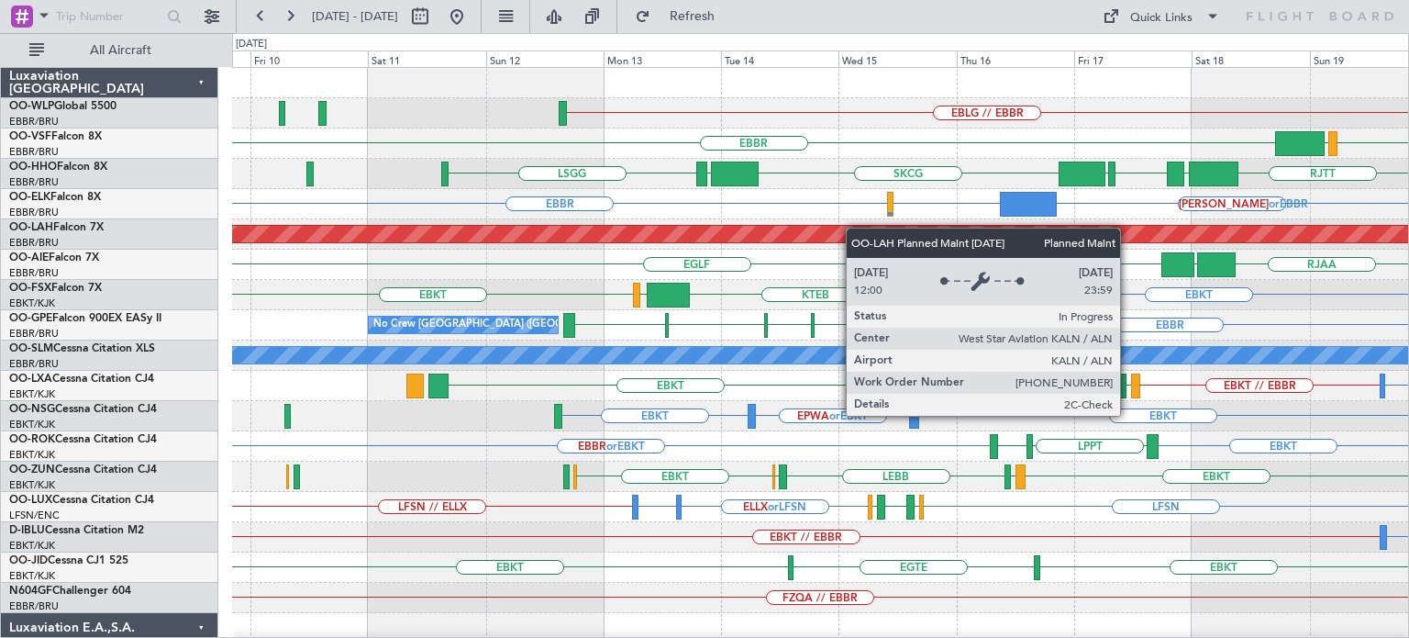
click at [883, 238] on div "EBLG // EBBR [GEOGRAPHIC_DATA] VCRI VRMU [GEOGRAPHIC_DATA] [GEOGRAPHIC_DATA] LT…" at bounding box center [820, 613] width 1176 height 1090
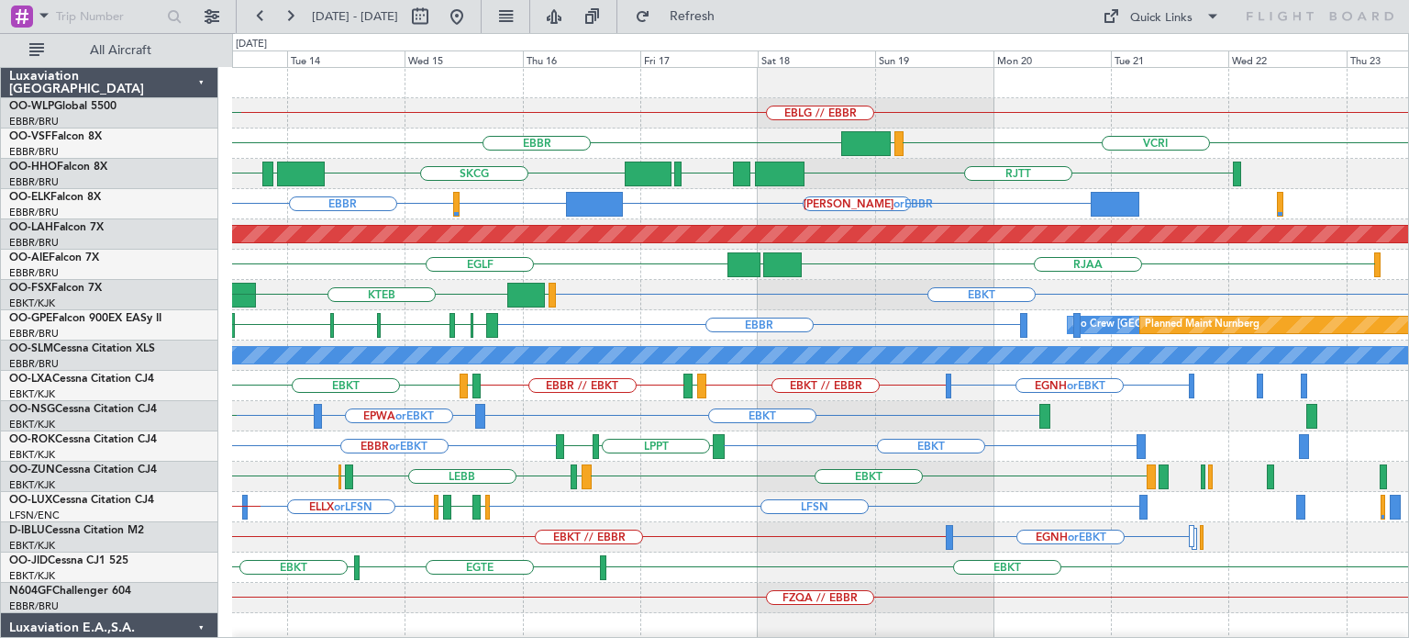
click at [668, 153] on div "EBLG // EBBR LEBL [GEOGRAPHIC_DATA] VCRI VRMU [GEOGRAPHIC_DATA] [GEOGRAPHIC_DAT…" at bounding box center [820, 613] width 1176 height 1090
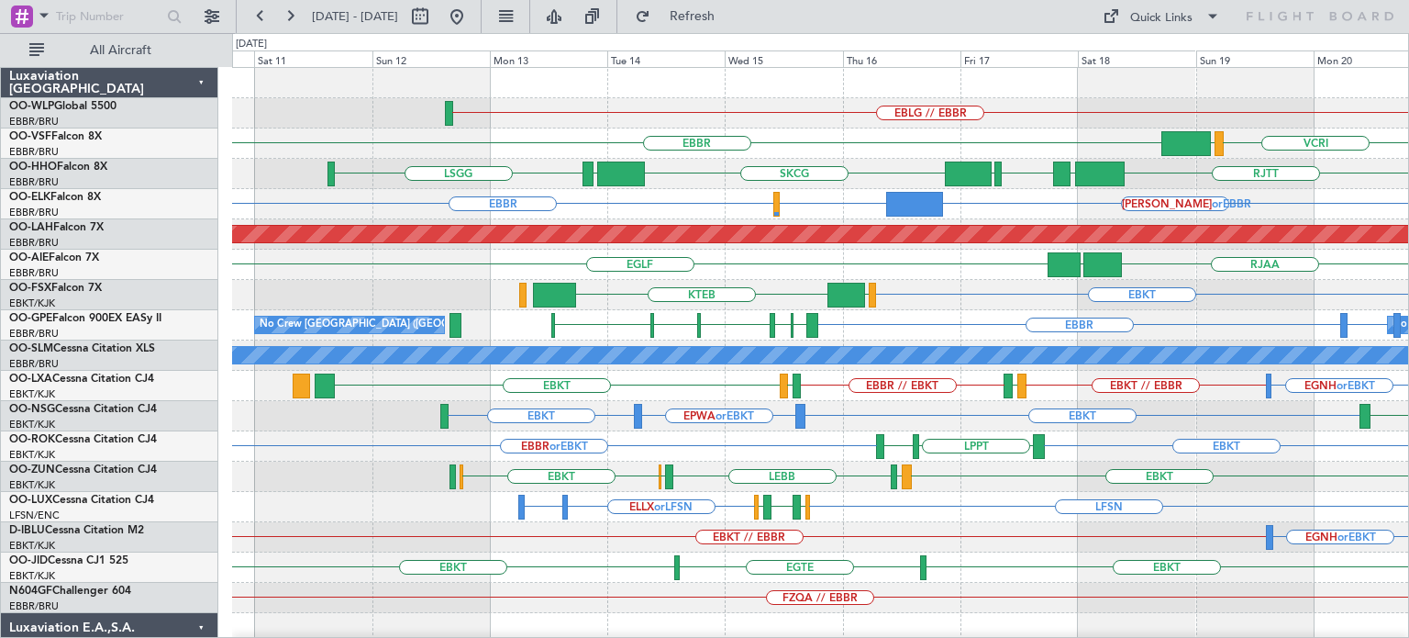
click at [795, 139] on div "EBLG // EBBR [GEOGRAPHIC_DATA] VCRI VRMU [GEOGRAPHIC_DATA] [GEOGRAPHIC_DATA] LT…" at bounding box center [820, 613] width 1176 height 1090
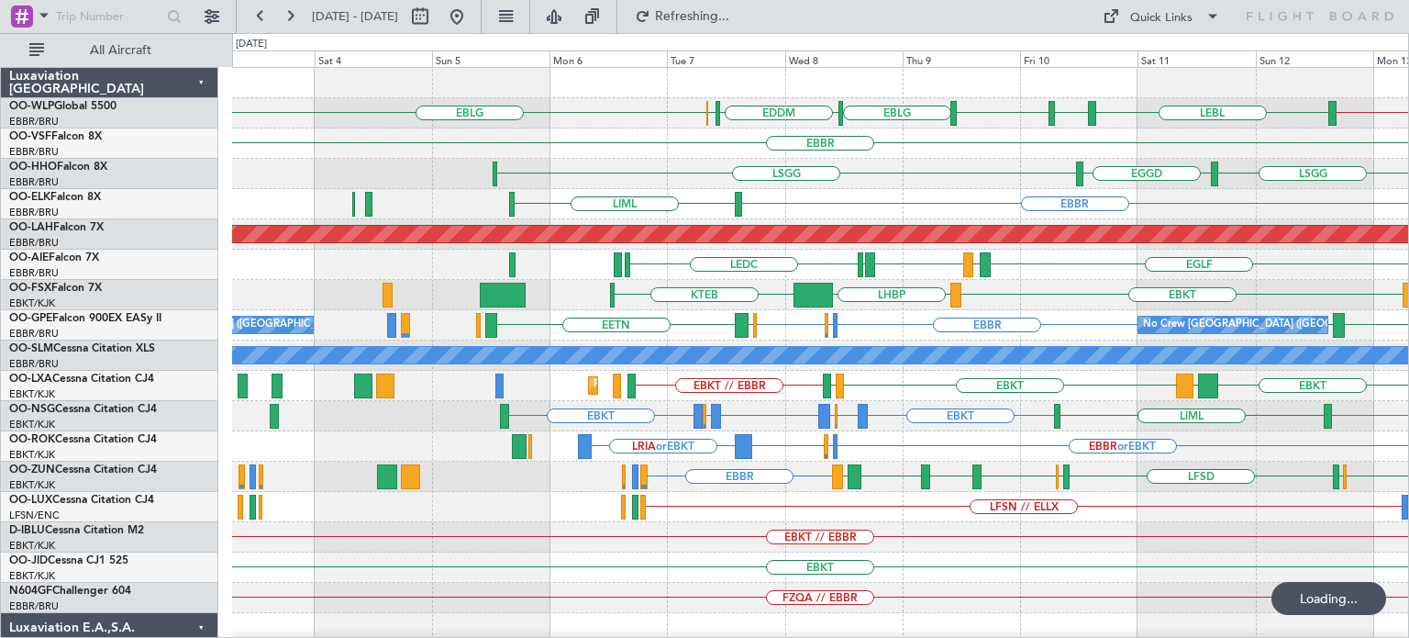
click at [881, 194] on div "EBLG // EBBR LEBL EBLG EBLG LIML EBLG EDDM ELLX [GEOGRAPHIC_DATA] [GEOGRAPHIC_D…" at bounding box center [820, 613] width 1176 height 1090
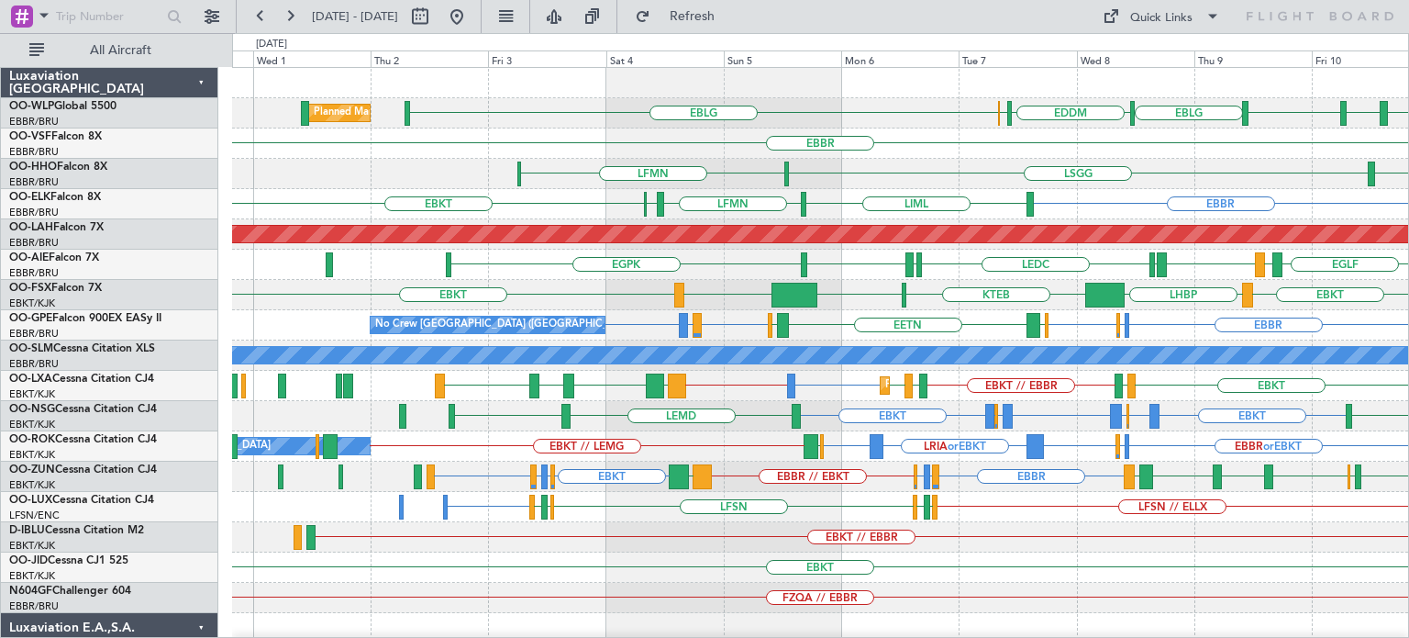
click at [594, 138] on div "EBBR" at bounding box center [820, 143] width 1176 height 30
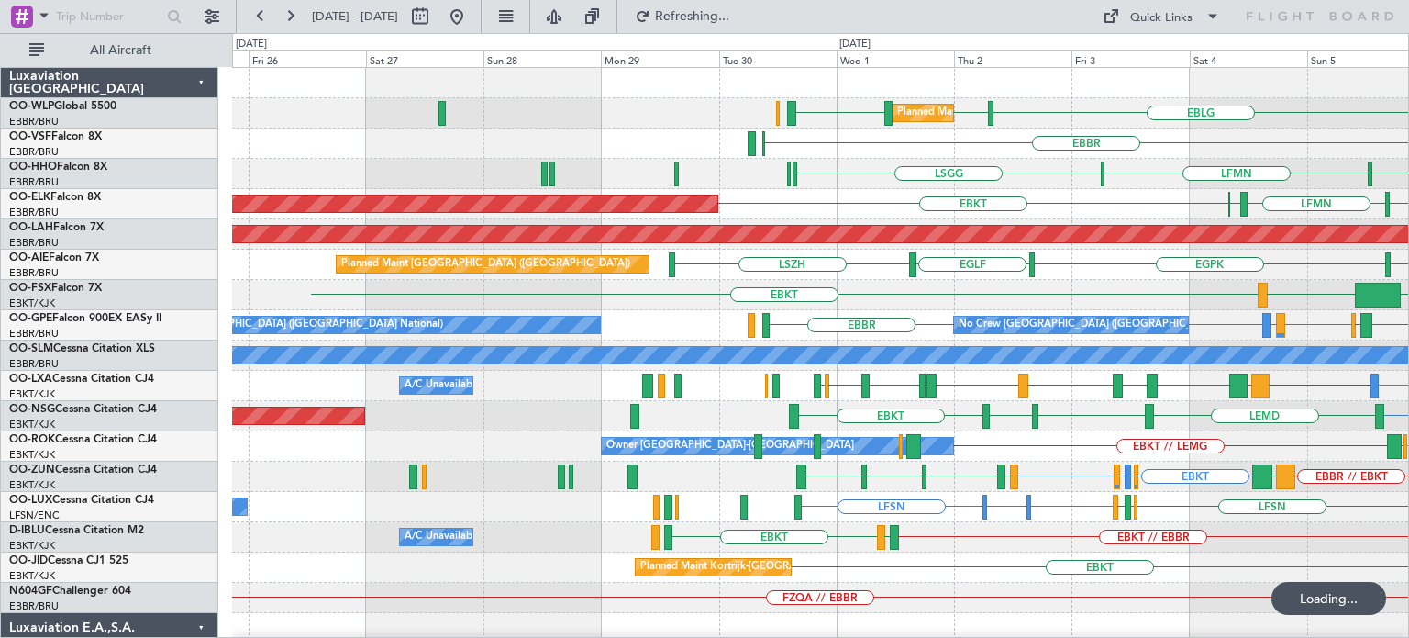
click at [924, 267] on div "Planned Maint Milan (Linate) EBLG LIML LHDC LHDC ELLX EDDM [GEOGRAPHIC_DATA] [G…" at bounding box center [820, 567] width 1176 height 999
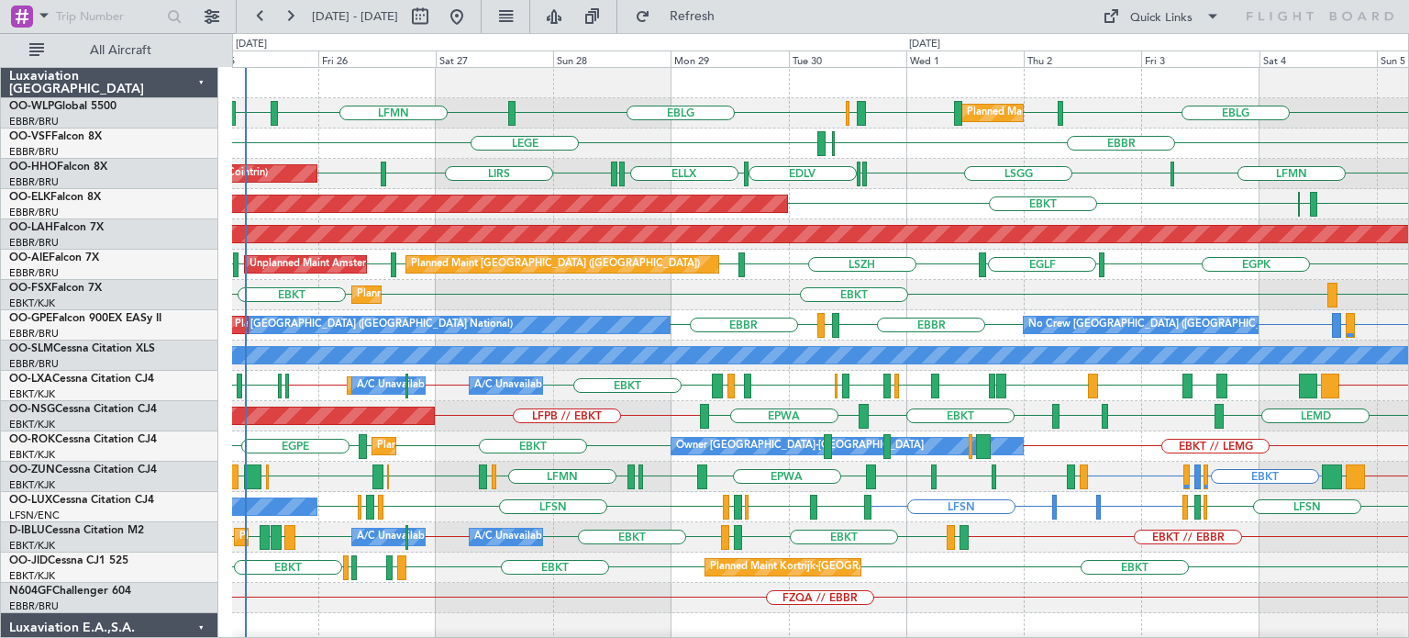
click at [888, 208] on div "Planned Maint Kortrijk-[GEOGRAPHIC_DATA] EBKT LFMN [GEOGRAPHIC_DATA]" at bounding box center [820, 204] width 1176 height 30
click at [914, 205] on div "Planned Maint Kortrijk-[GEOGRAPHIC_DATA] EBKT LFMN [GEOGRAPHIC_DATA]" at bounding box center [820, 204] width 1176 height 30
